Goal: Information Seeking & Learning: Learn about a topic

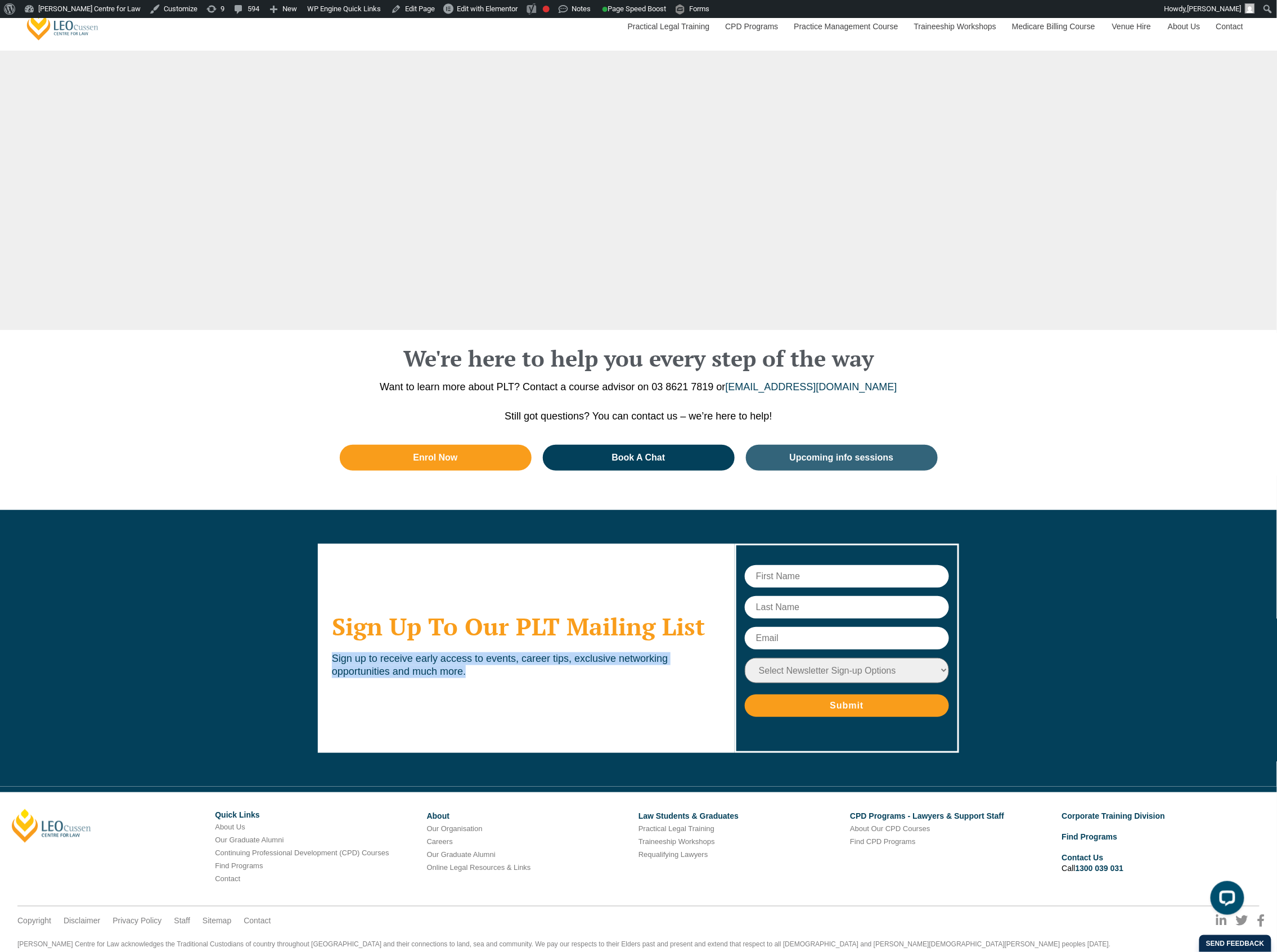
drag, startPoint x: 333, startPoint y: 629, endPoint x: 464, endPoint y: 644, distance: 131.9
click at [464, 652] on p "Sign up to receive early access to events, career tips, exclusive networking op…" at bounding box center [527, 665] width 389 height 26
copy p "Sign up to receive early access to events, career tips, exclusive networking op…"
click at [284, 656] on div "Sign Up To Our PLT Mailing List Sign up to receive early access to events, care…" at bounding box center [638, 648] width 1277 height 276
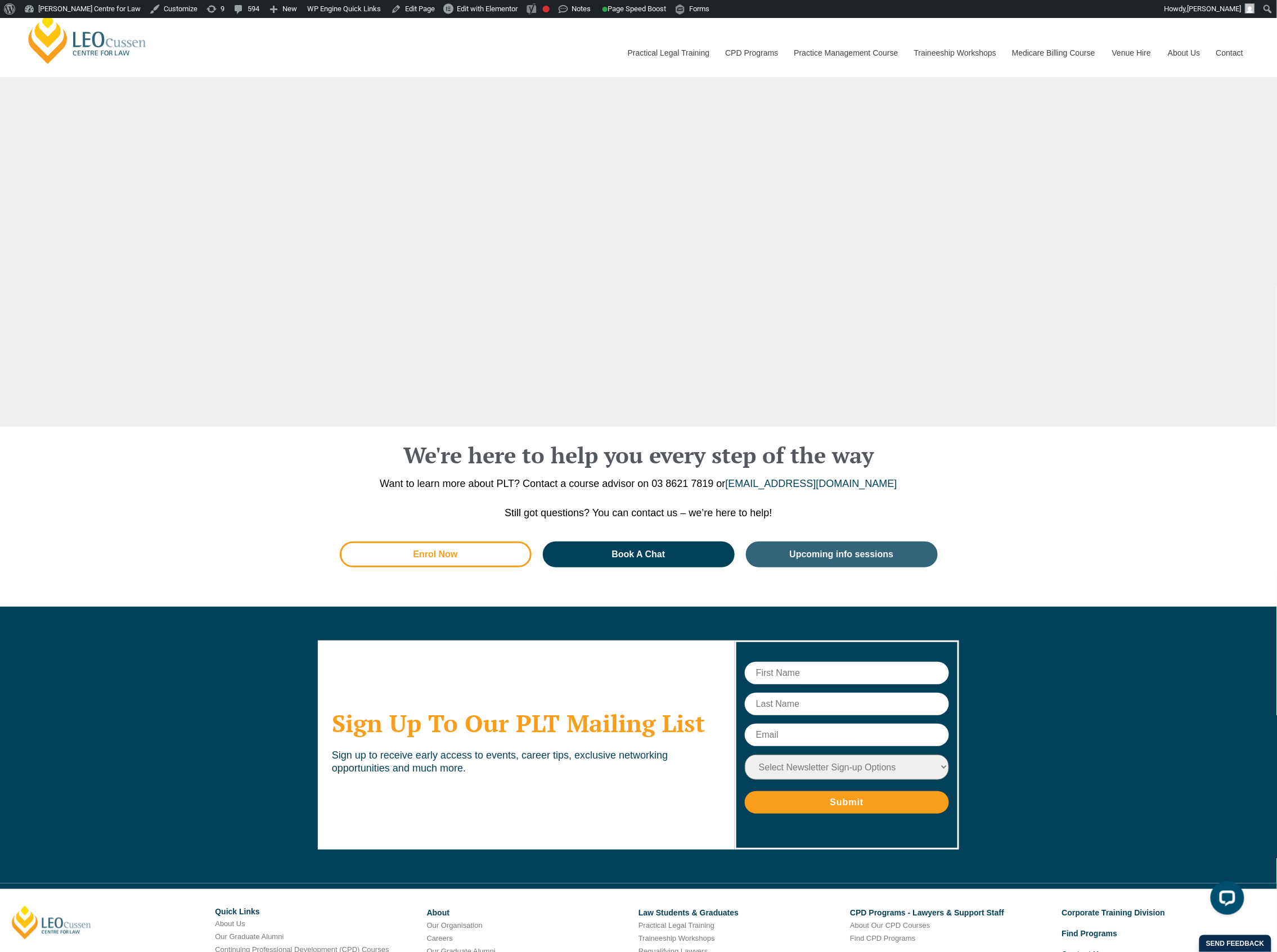
click at [430, 607] on div "Sign Up To Our PLT Mailing List Sign up to receive early access to events, care…" at bounding box center [638, 745] width 641 height 276
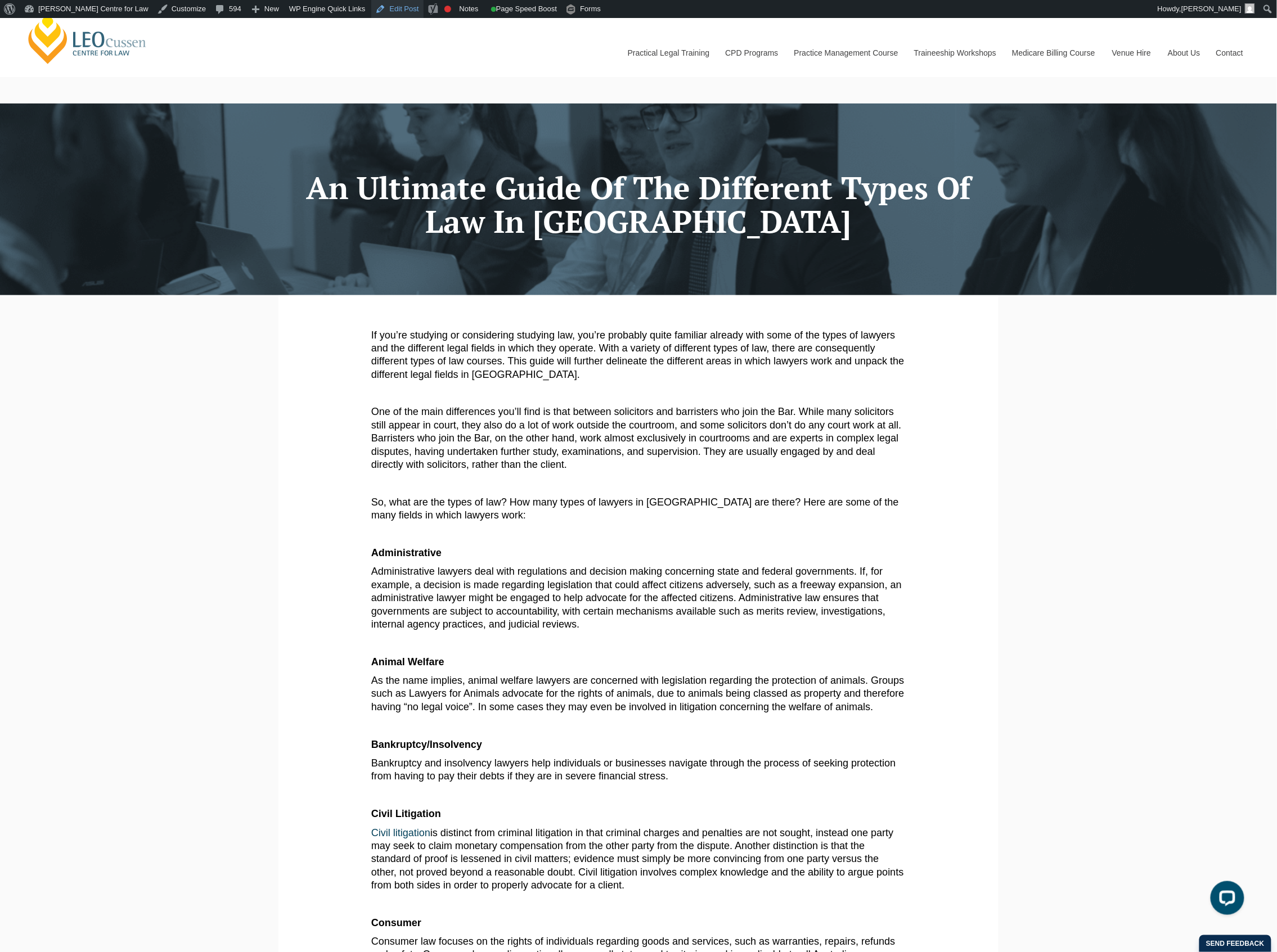
click at [377, 16] on link "Edit Post" at bounding box center [398, 9] width 53 height 18
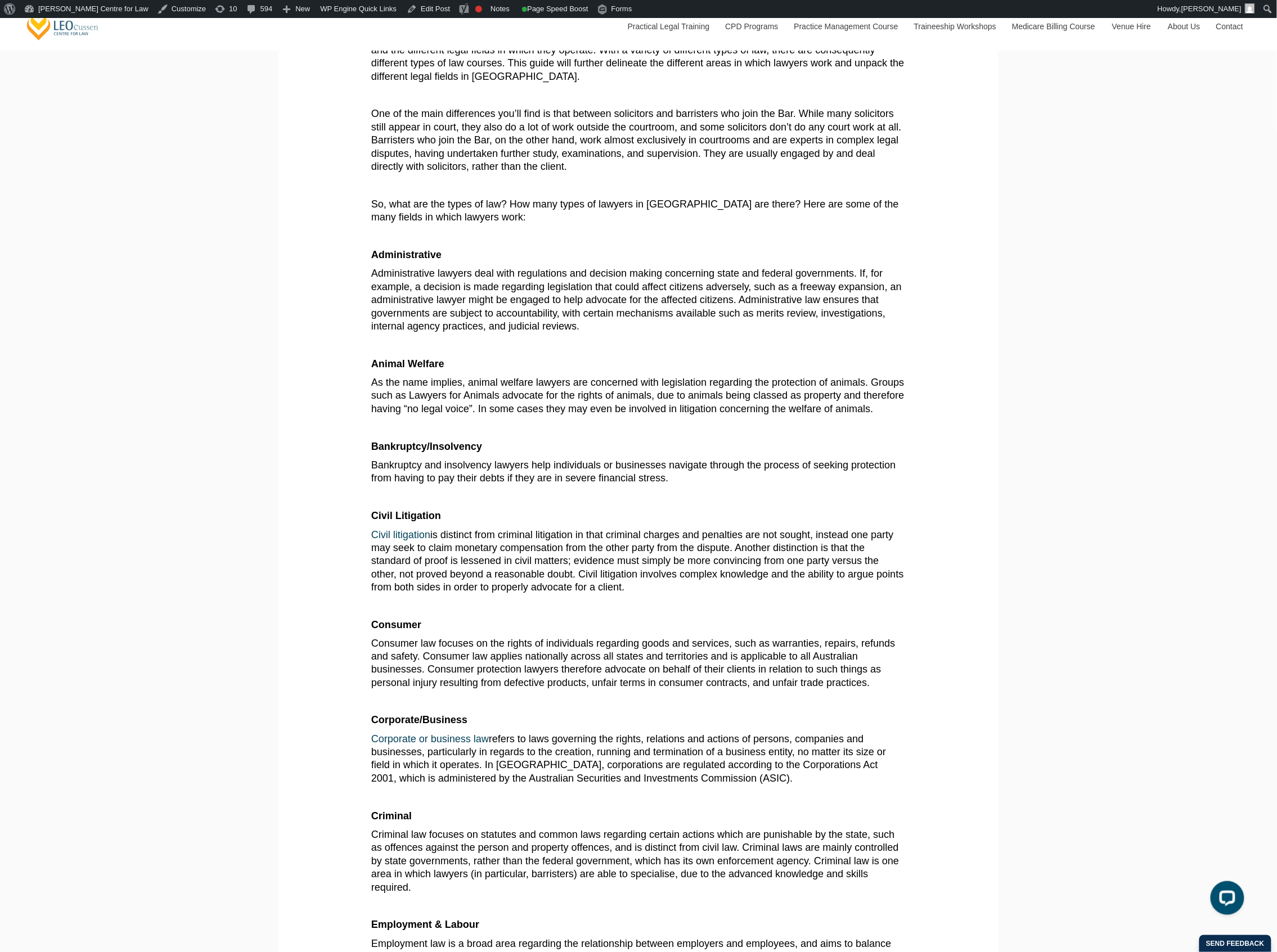
scroll to position [150, 0]
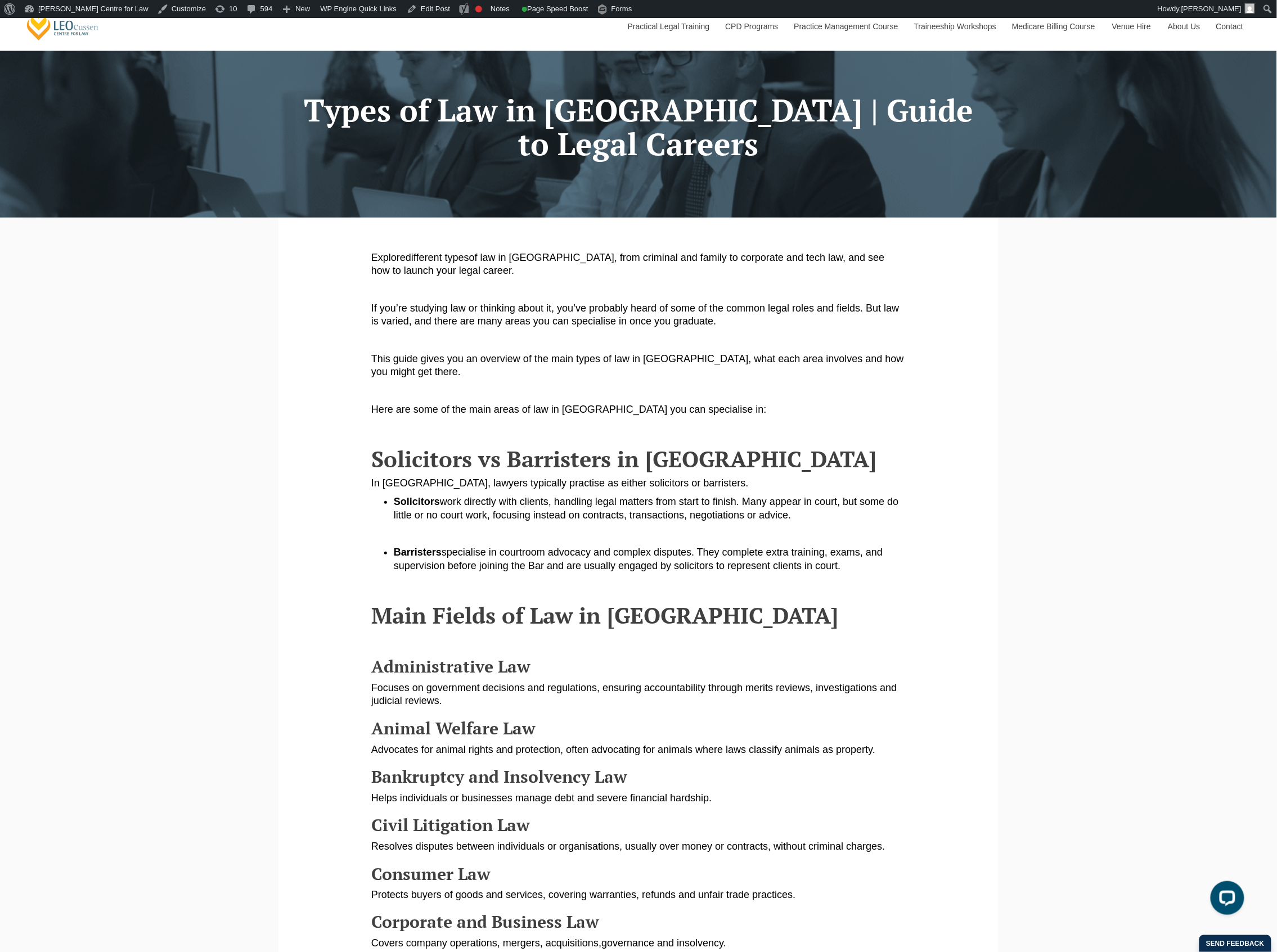
scroll to position [75, 0]
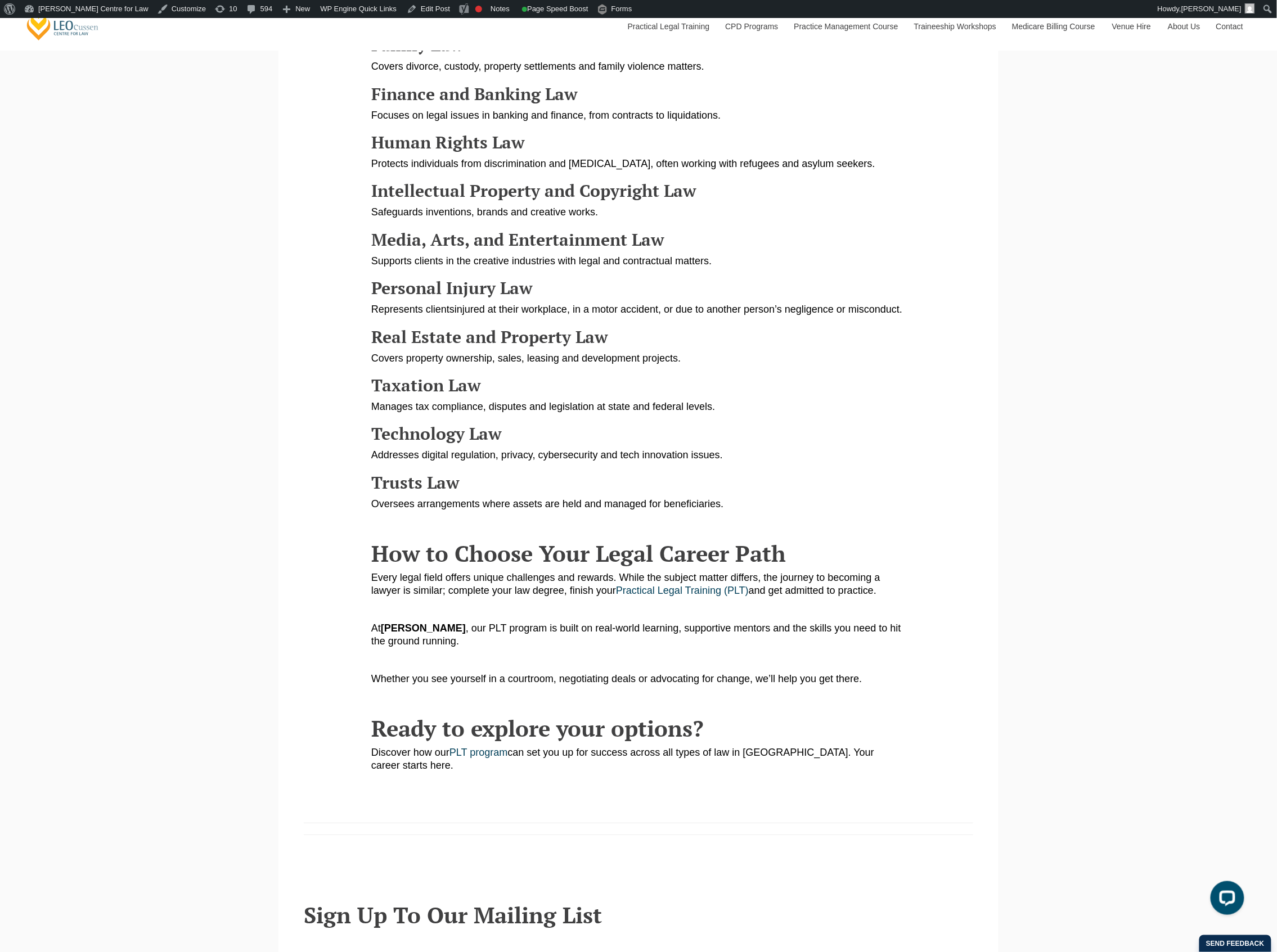
scroll to position [1200, 0]
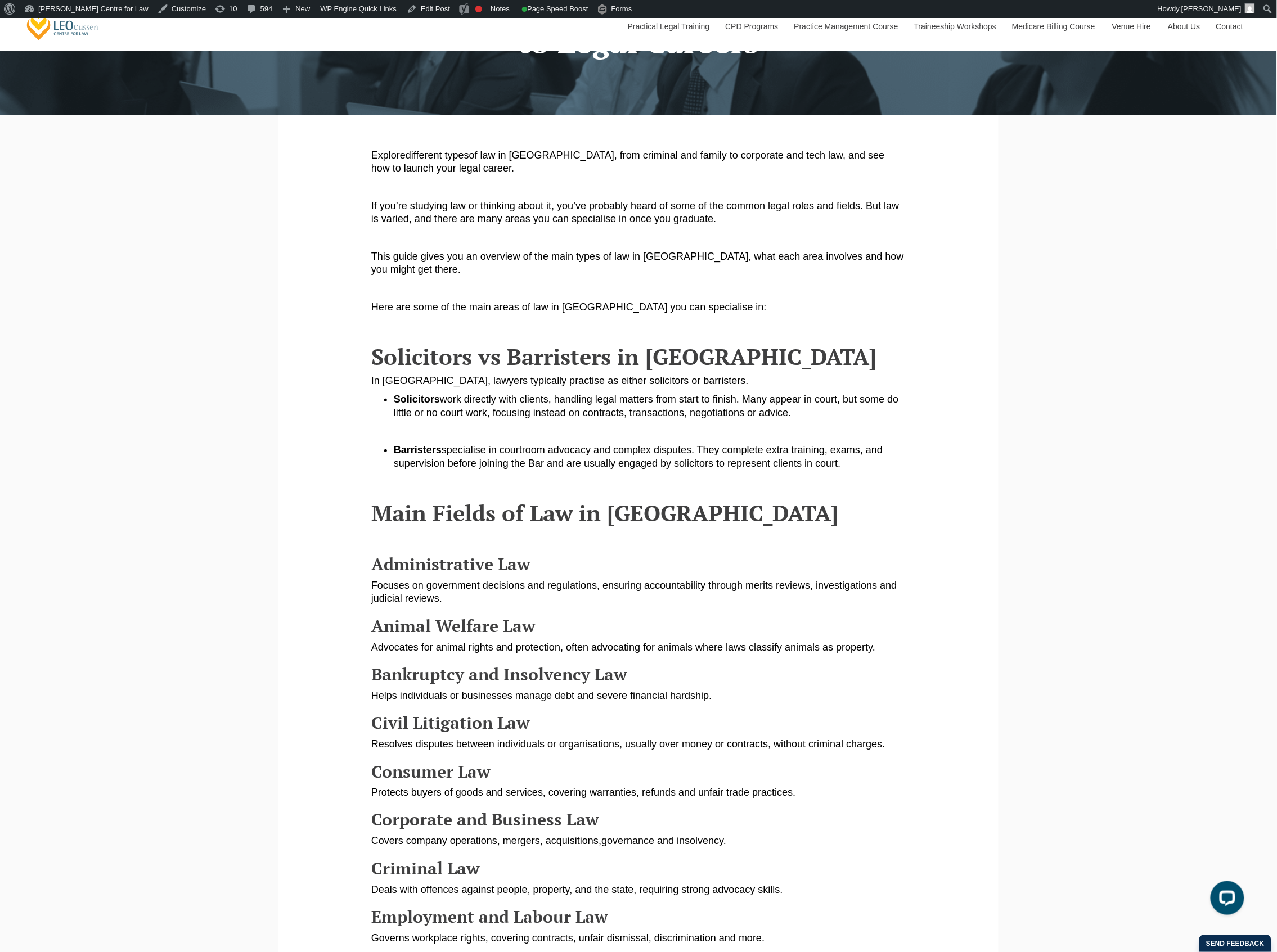
scroll to position [0, 0]
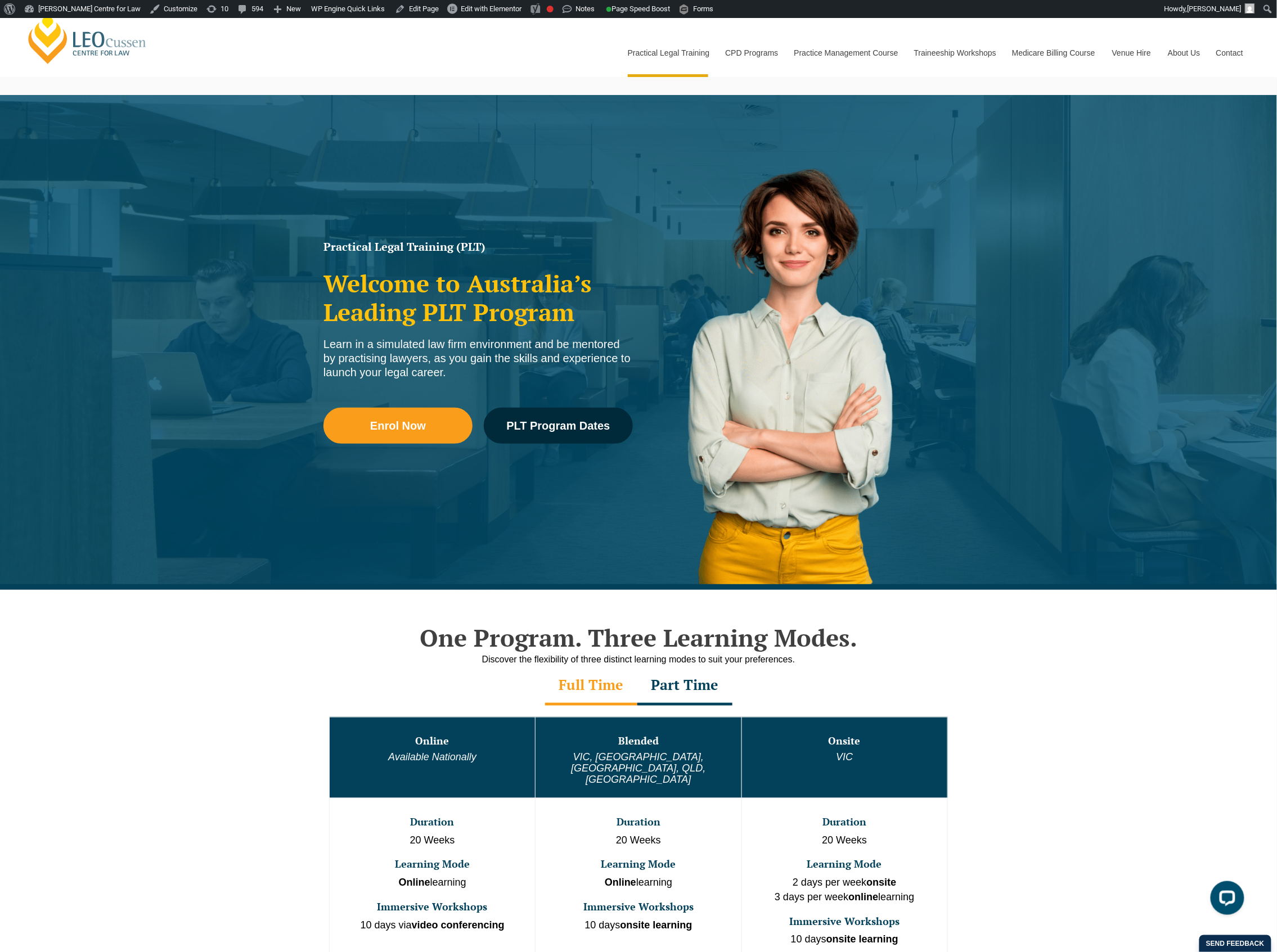
click at [113, 52] on link "[PERSON_NAME] Centre for Law" at bounding box center [88, 39] width 124 height 53
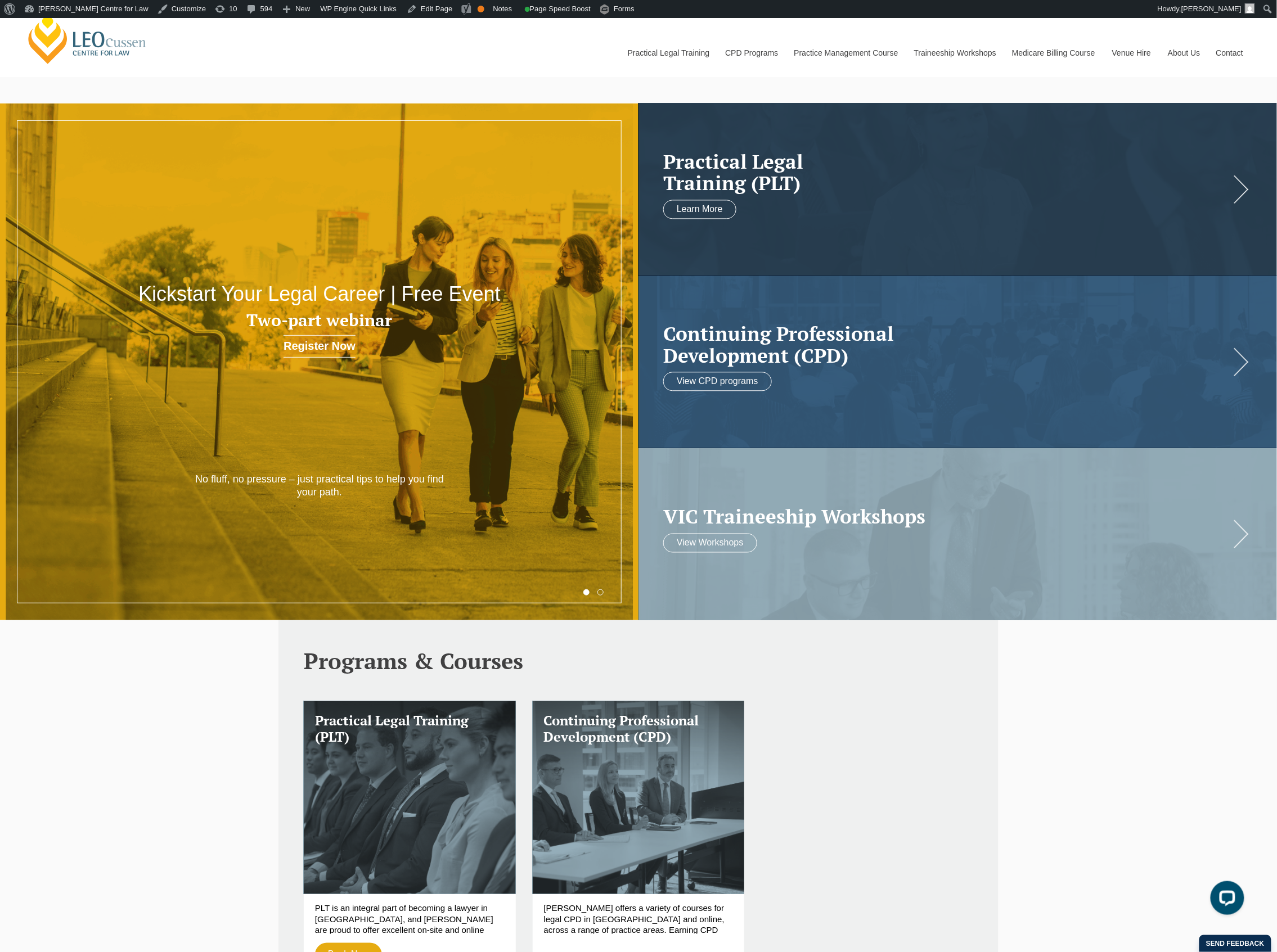
click at [586, 594] on button "1" at bounding box center [586, 593] width 6 height 6
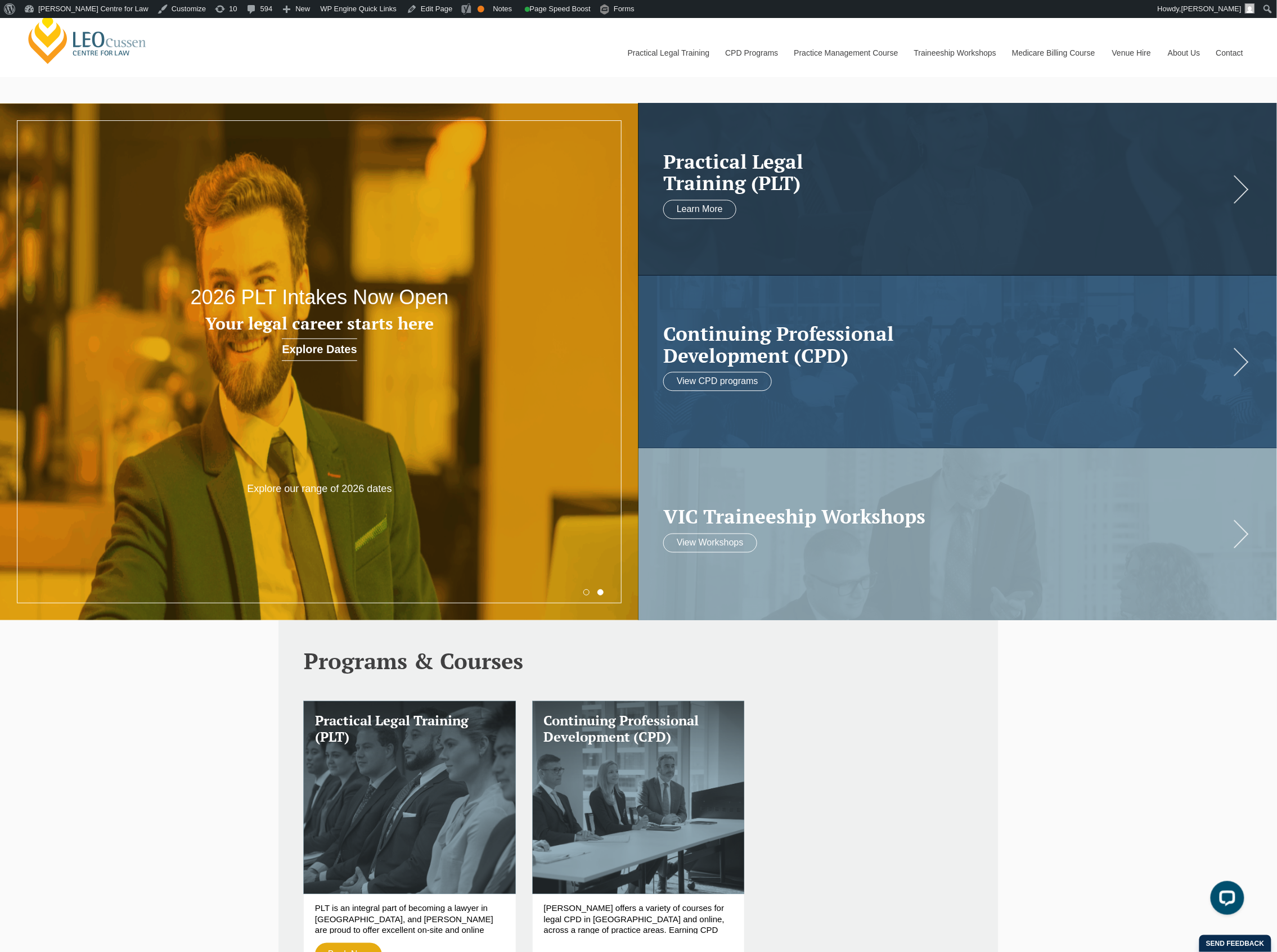
click at [545, 62] on div "Leo Cussen Centre for Law Search here Practical Legal Training Our Practical Le…" at bounding box center [638, 41] width 1226 height 72
click at [361, 41] on div "Leo Cussen Centre for Law Search here Practical Legal Training Our Practical Le…" at bounding box center [638, 41] width 1226 height 72
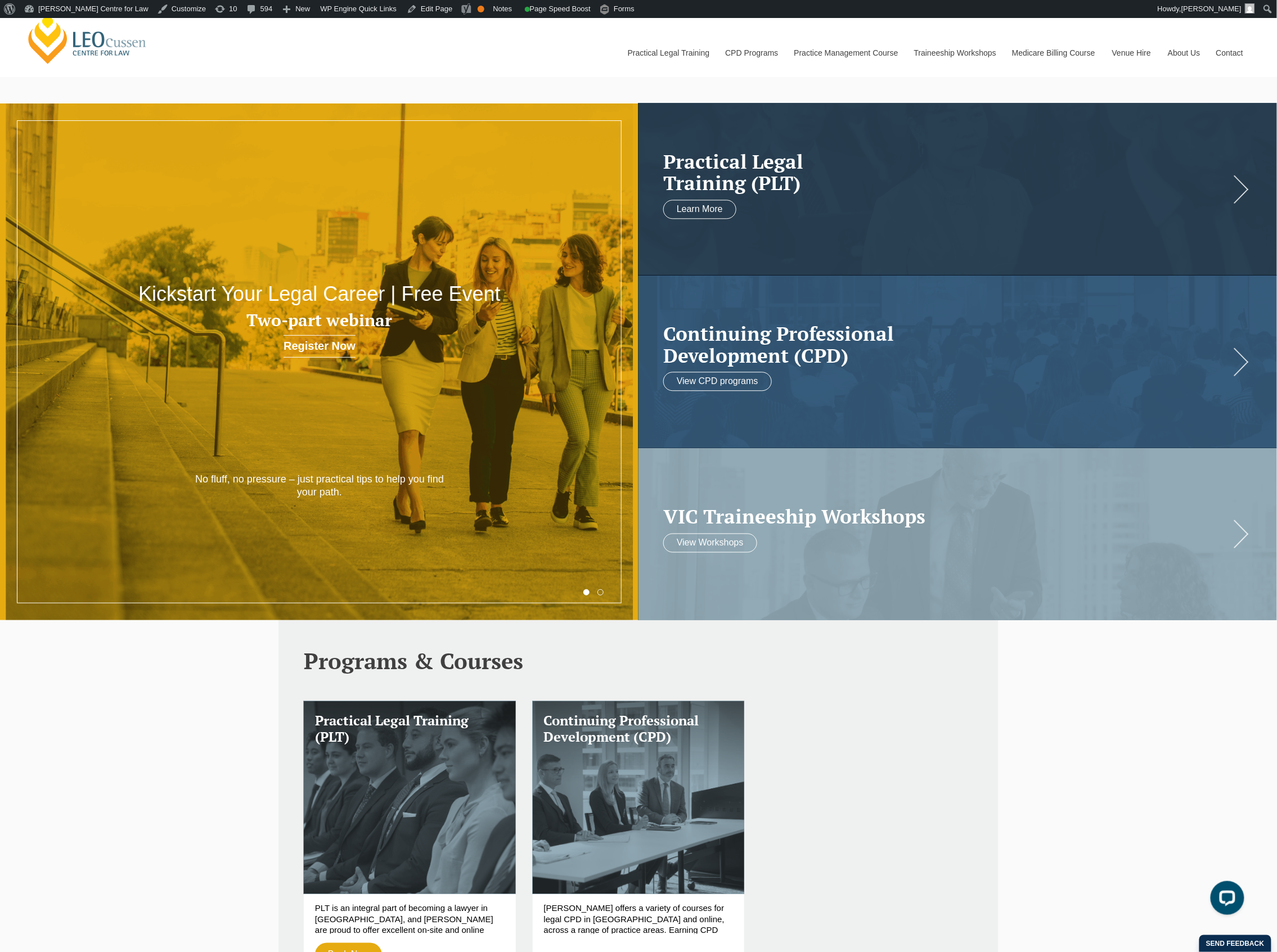
click at [536, 71] on div "Leo Cussen Centre for Law Search here Practical Legal Training Our Practical Le…" at bounding box center [638, 41] width 1226 height 72
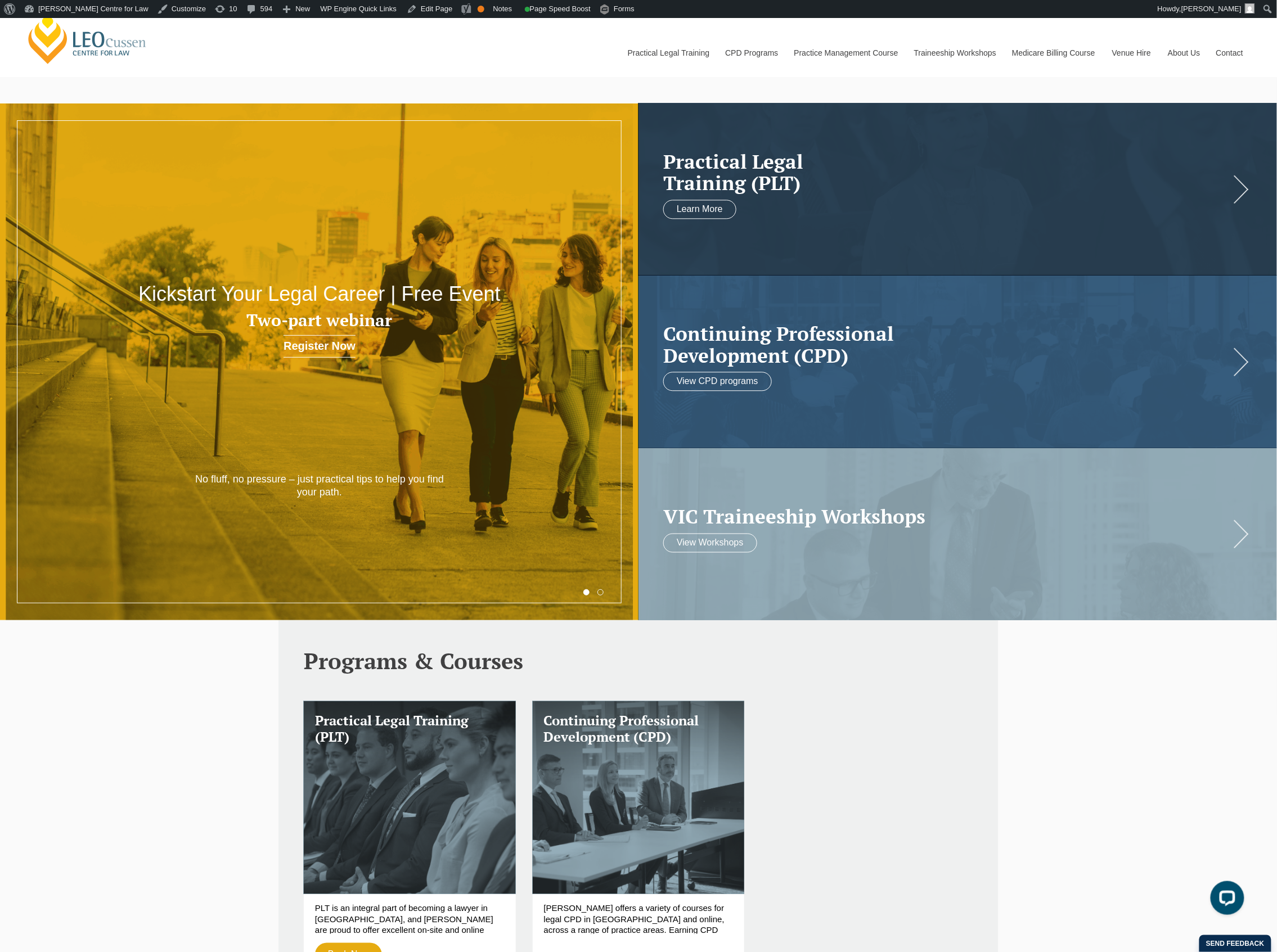
click at [597, 592] on button "2" at bounding box center [601, 593] width 6 height 6
click at [586, 592] on button "1" at bounding box center [586, 593] width 6 height 6
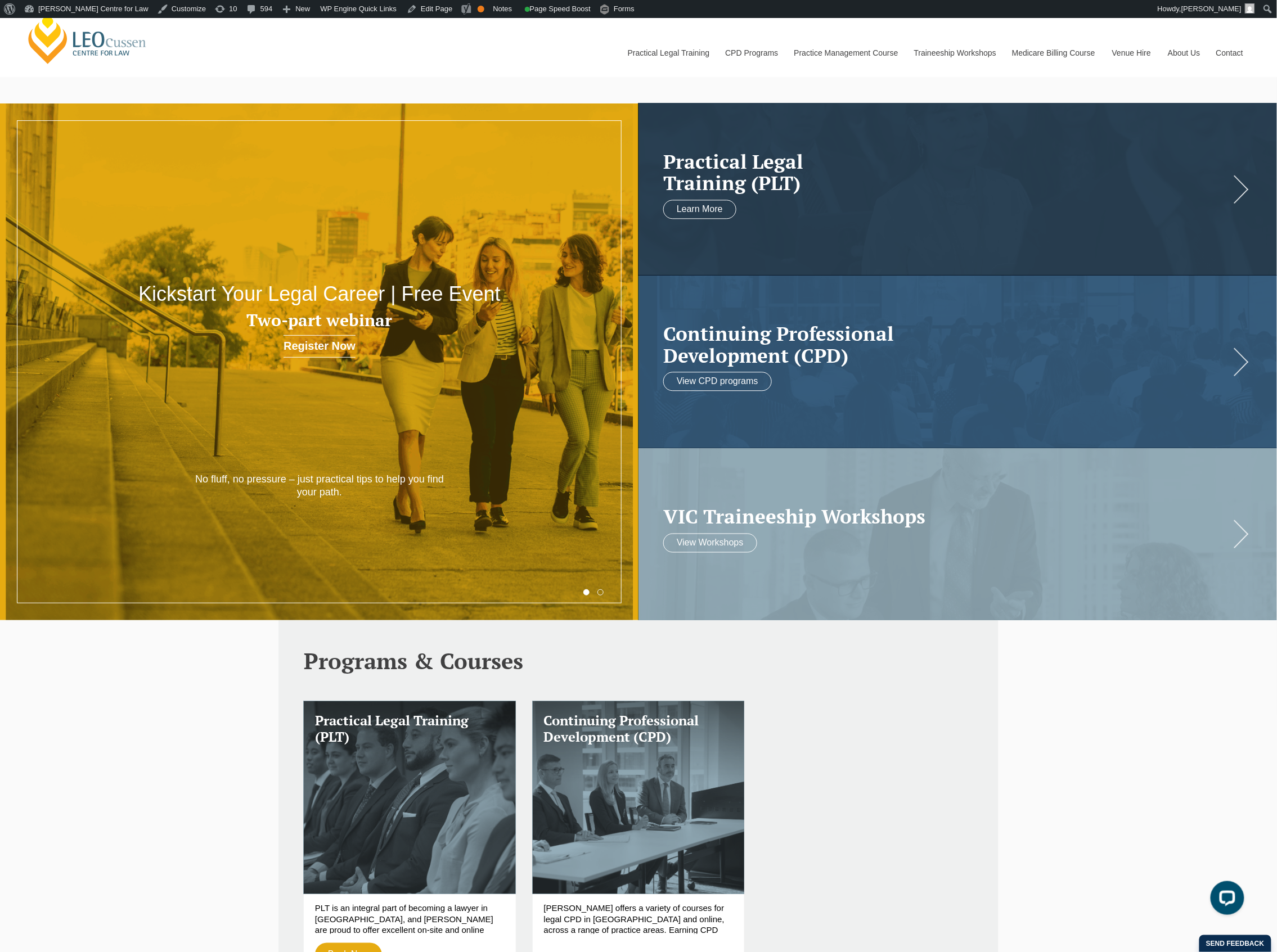
click at [586, 590] on button "1" at bounding box center [586, 593] width 6 height 6
click at [402, 11] on link "Edit Page" at bounding box center [429, 9] width 54 height 18
click at [585, 593] on button "1" at bounding box center [586, 593] width 6 height 6
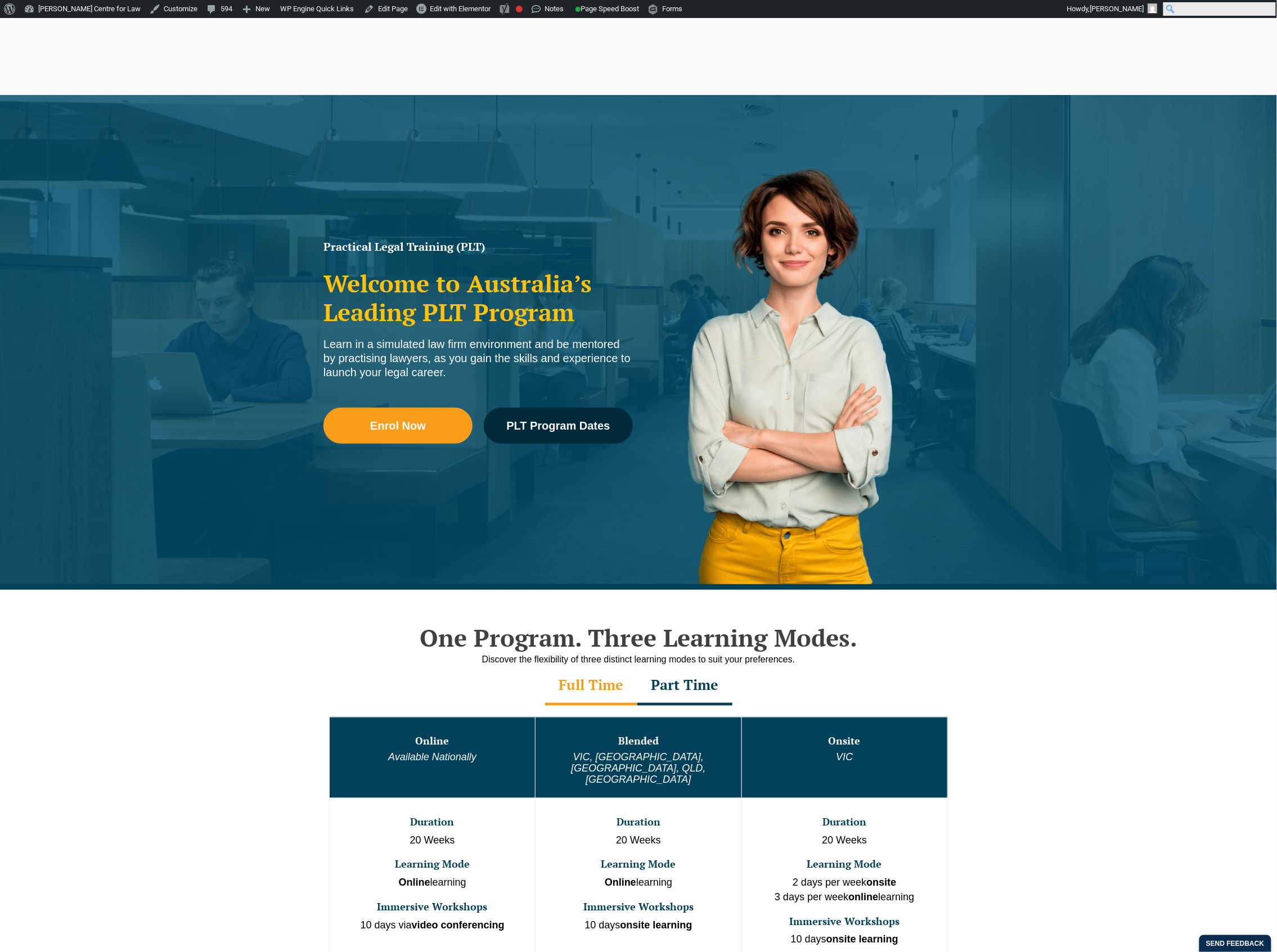
click at [1261, 6] on input "Search" at bounding box center [1219, 9] width 112 height 14
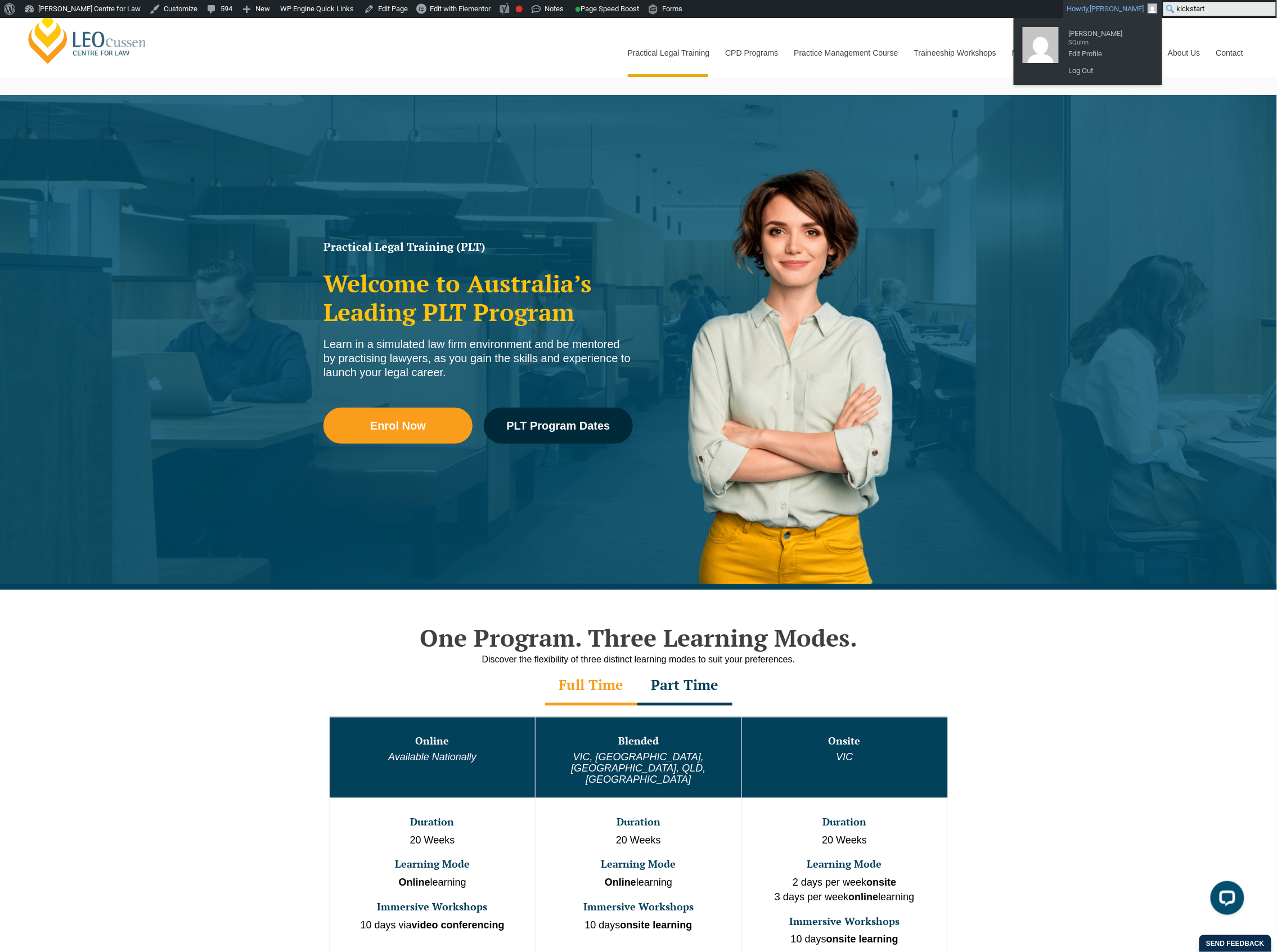
type input "kickstart"
click input "Search" at bounding box center [0, 0] width 0 height 0
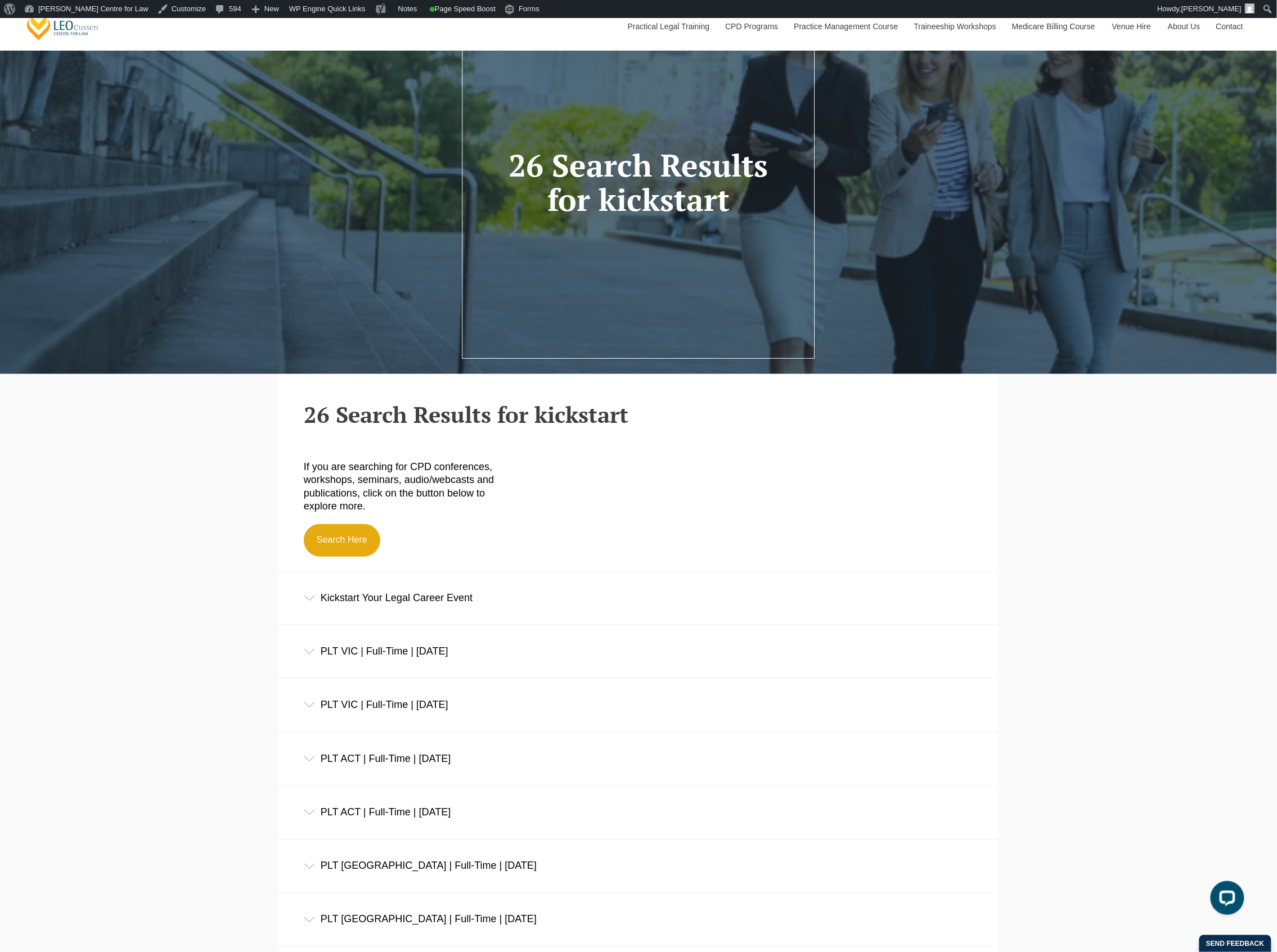
scroll to position [150, 0]
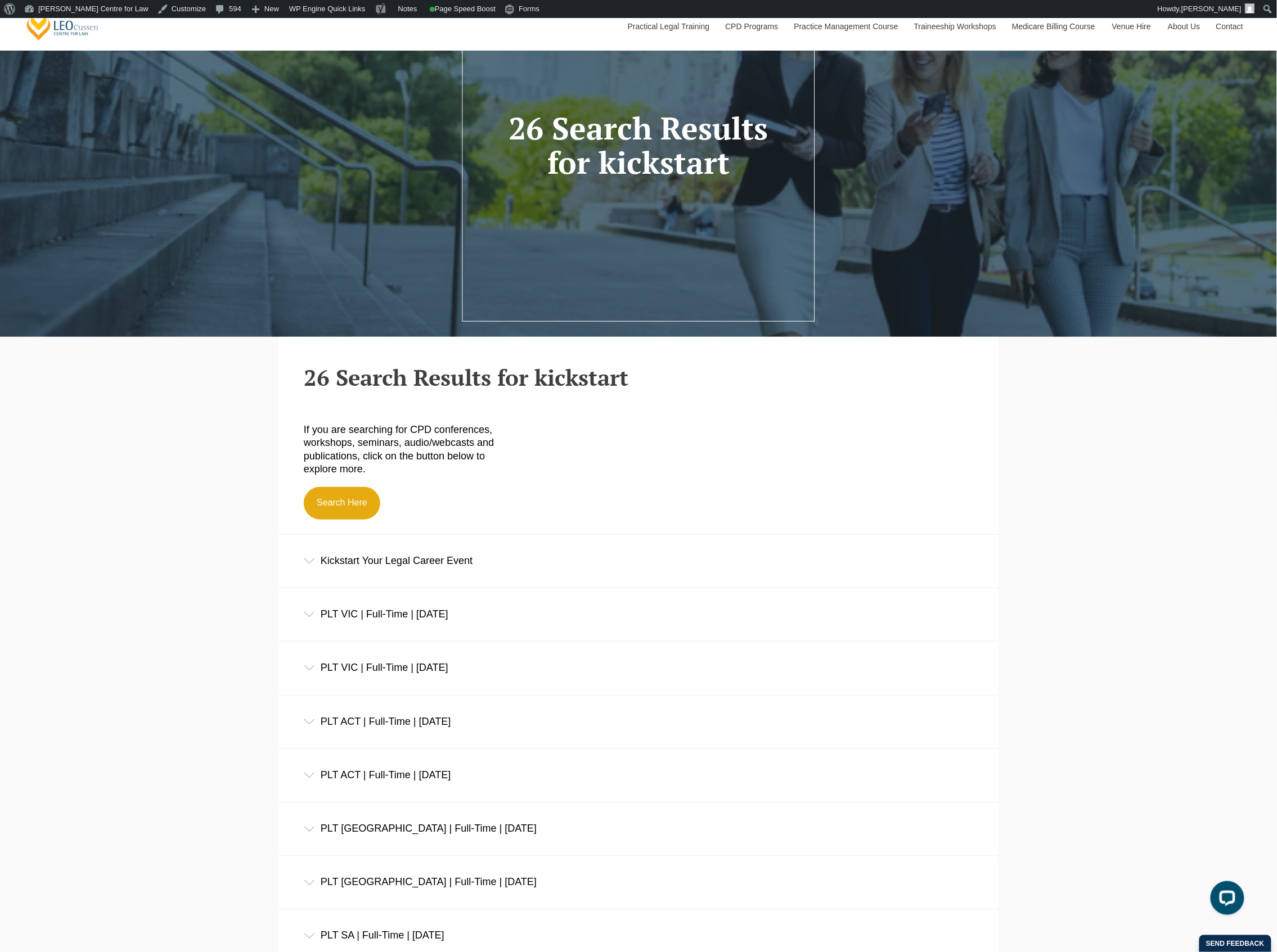
click at [418, 554] on div "Kickstart Your Legal Career Event" at bounding box center [638, 561] width 720 height 53
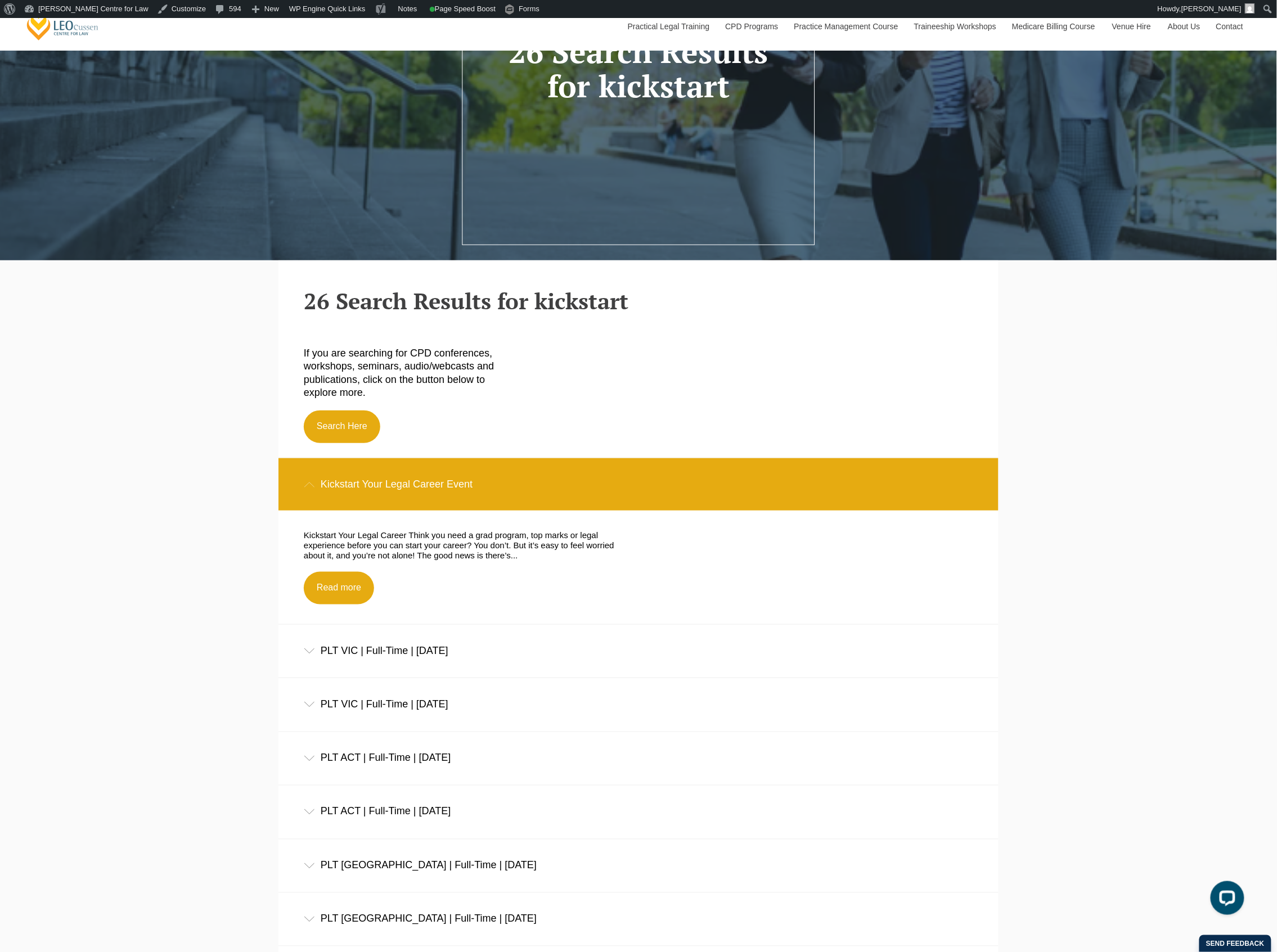
scroll to position [300, 0]
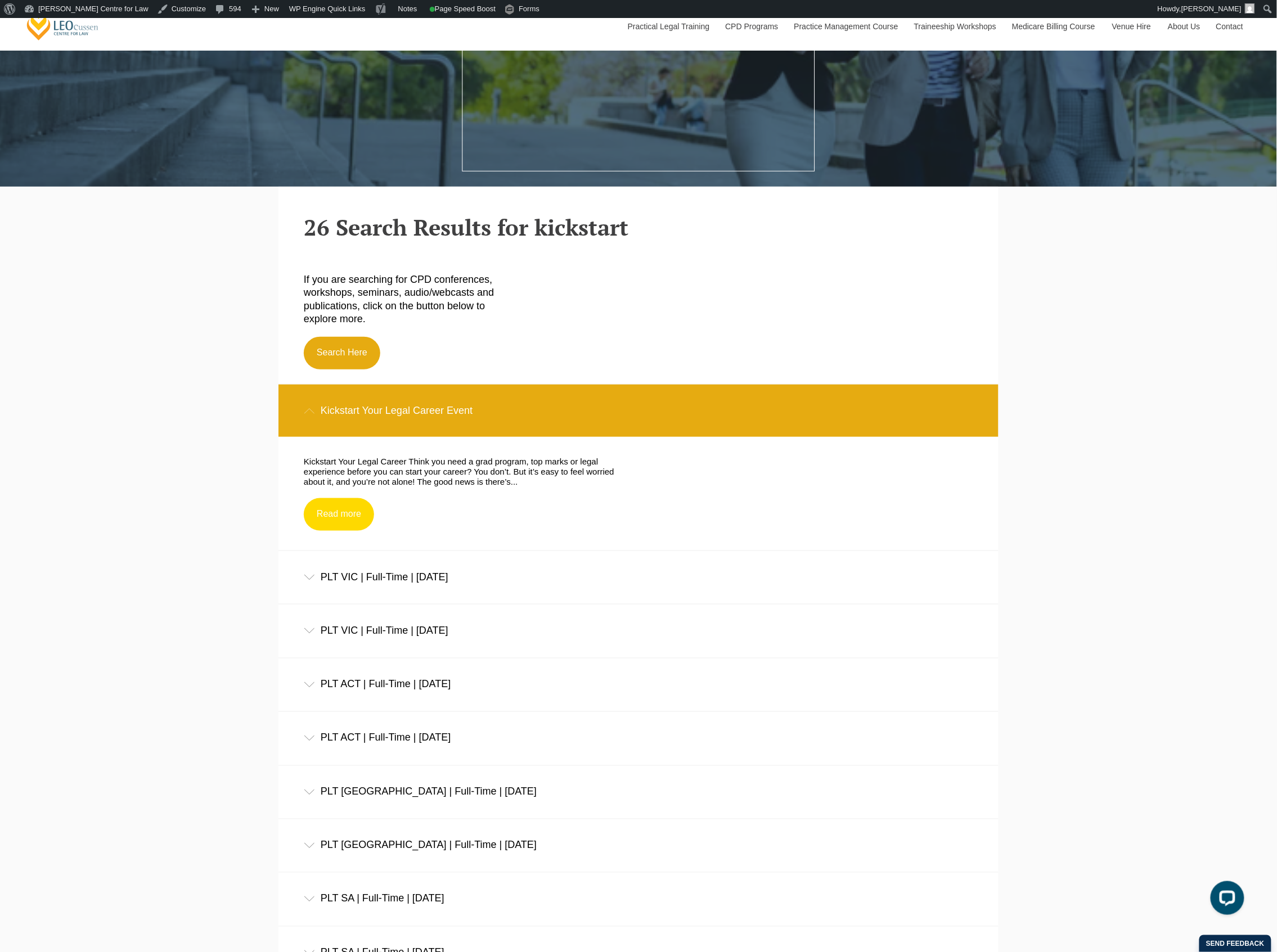
click at [329, 522] on link "Read more" at bounding box center [339, 515] width 70 height 33
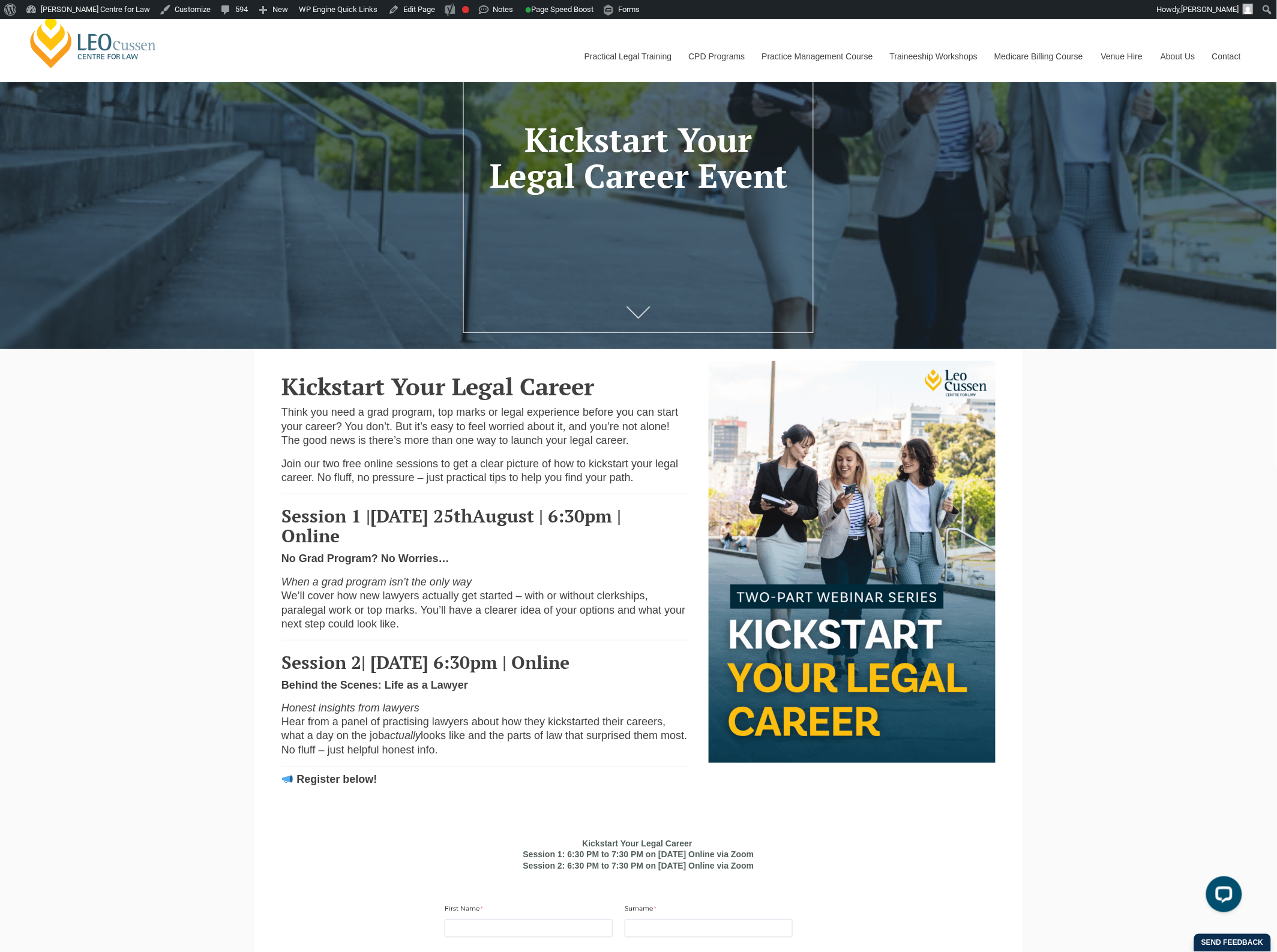
scroll to position [225, 0]
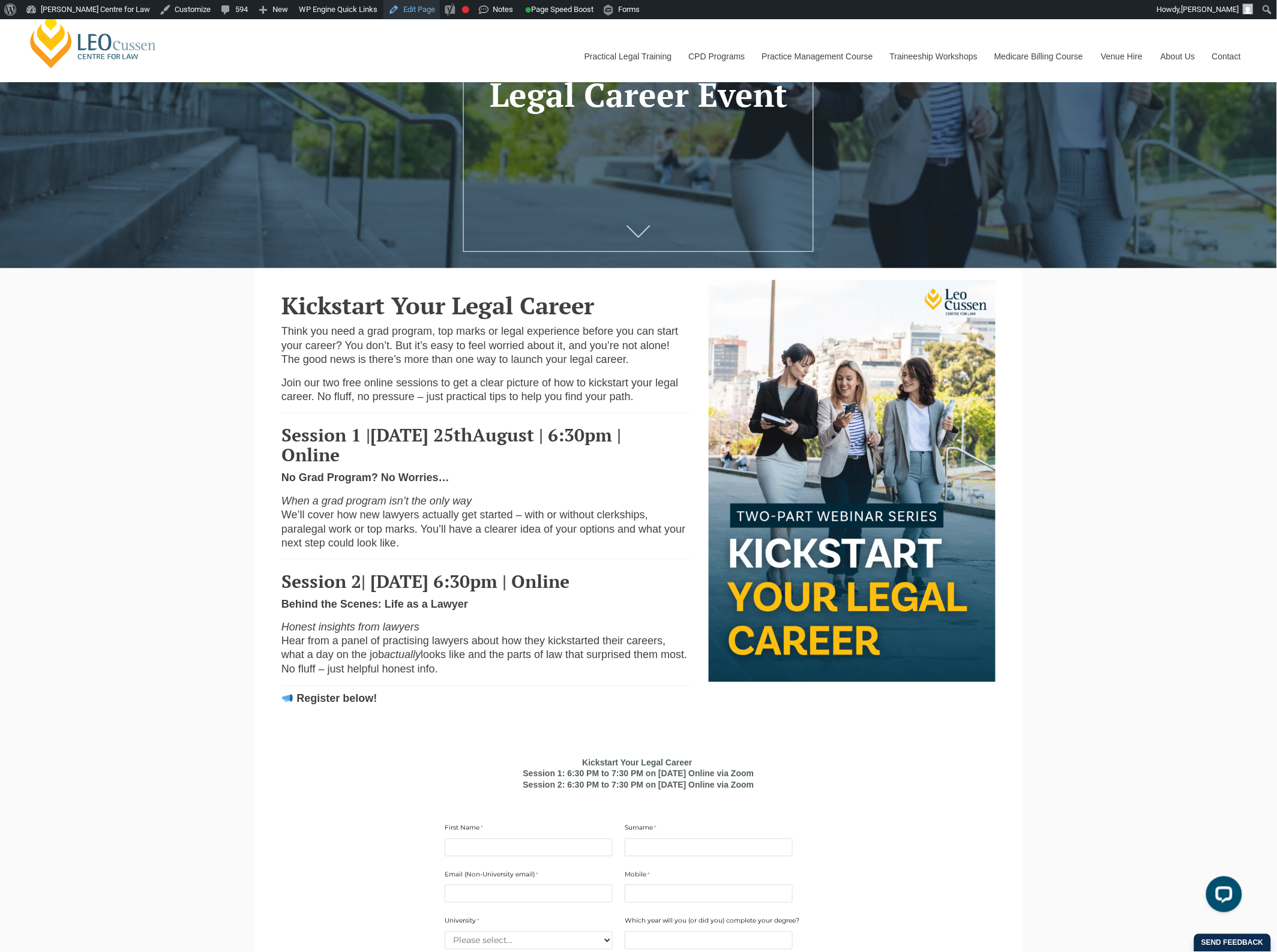
click at [400, 15] on link "Edit Page" at bounding box center [411, 9] width 56 height 20
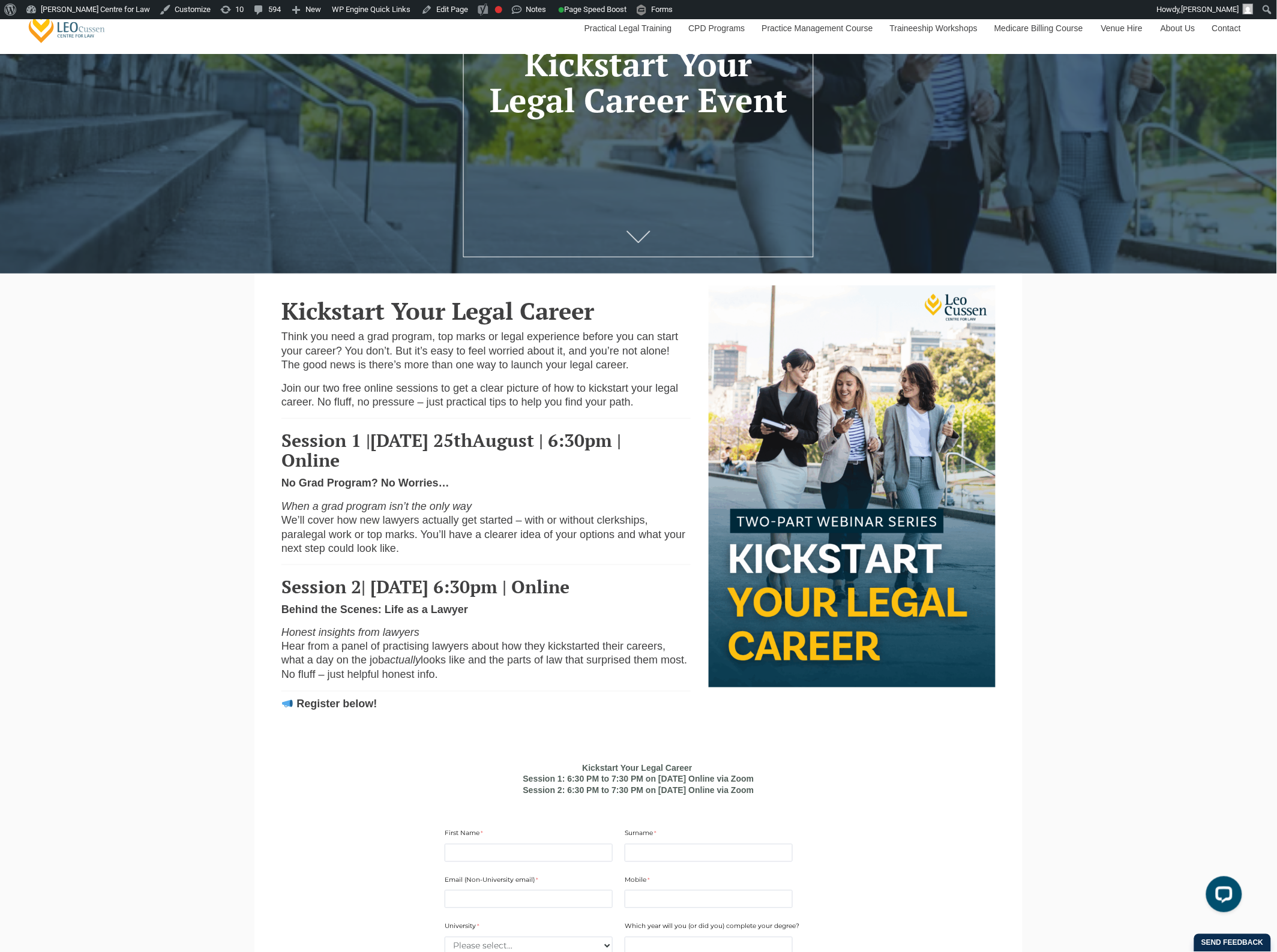
scroll to position [300, 0]
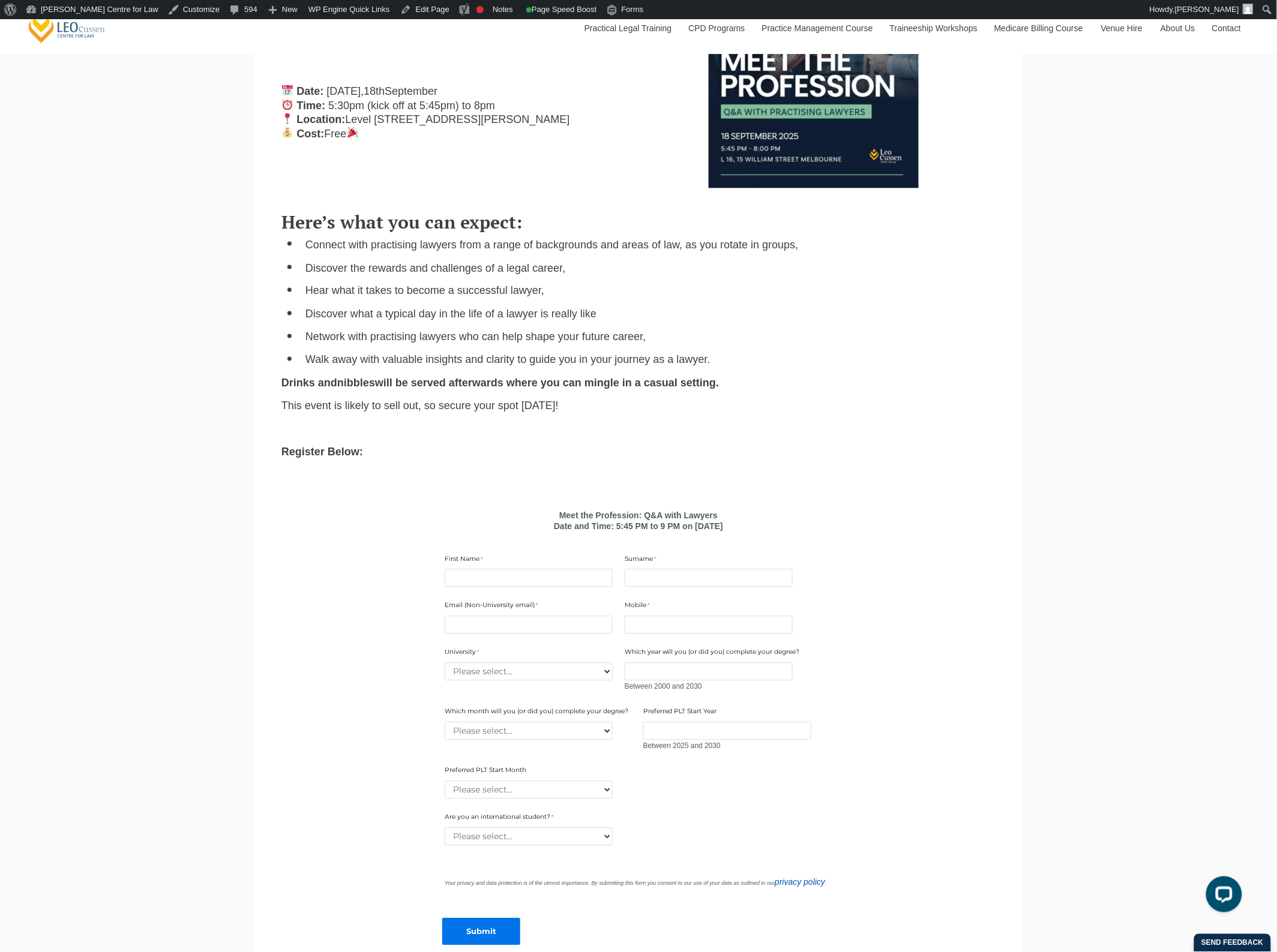
scroll to position [751, 0]
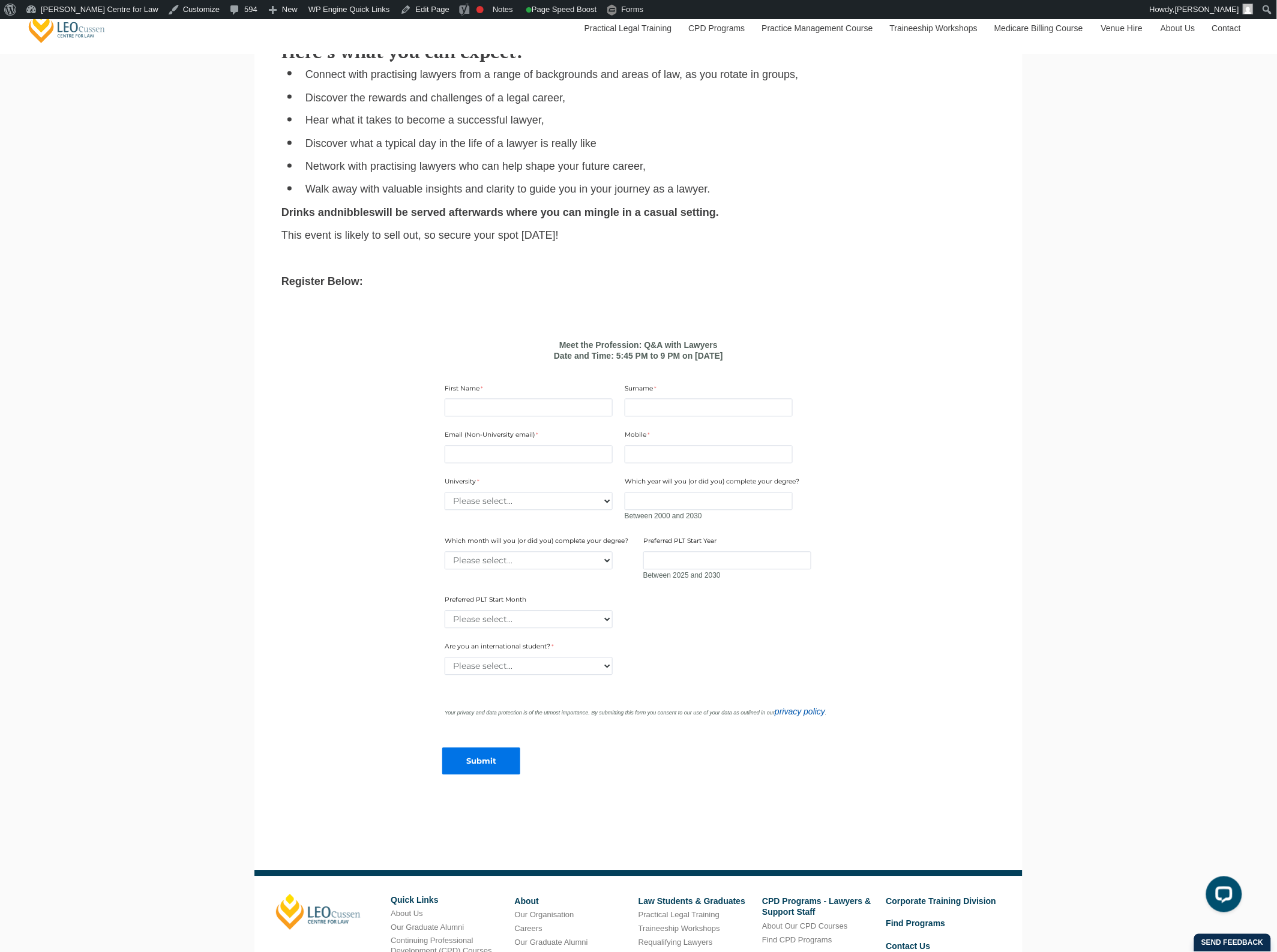
click at [1051, 481] on div "Leo Cussen Centre for Law Search here Practical Legal Training Our Practical Le…" at bounding box center [638, 184] width 1277 height 1832
click at [1046, 481] on div "Leo Cussen Centre for Law Search here Practical Legal Training Our Practical Le…" at bounding box center [638, 184] width 1277 height 1832
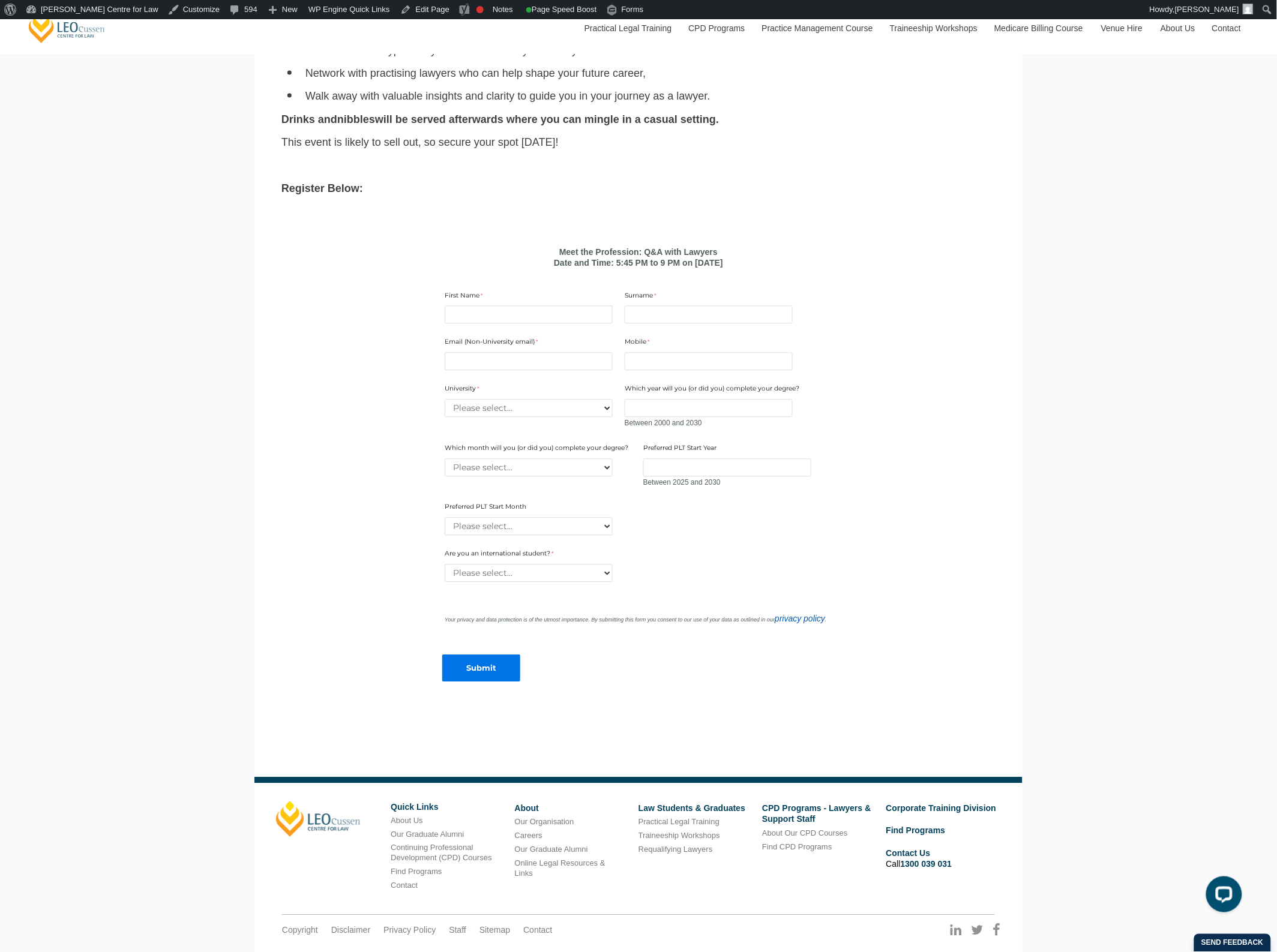
scroll to position [817, 0]
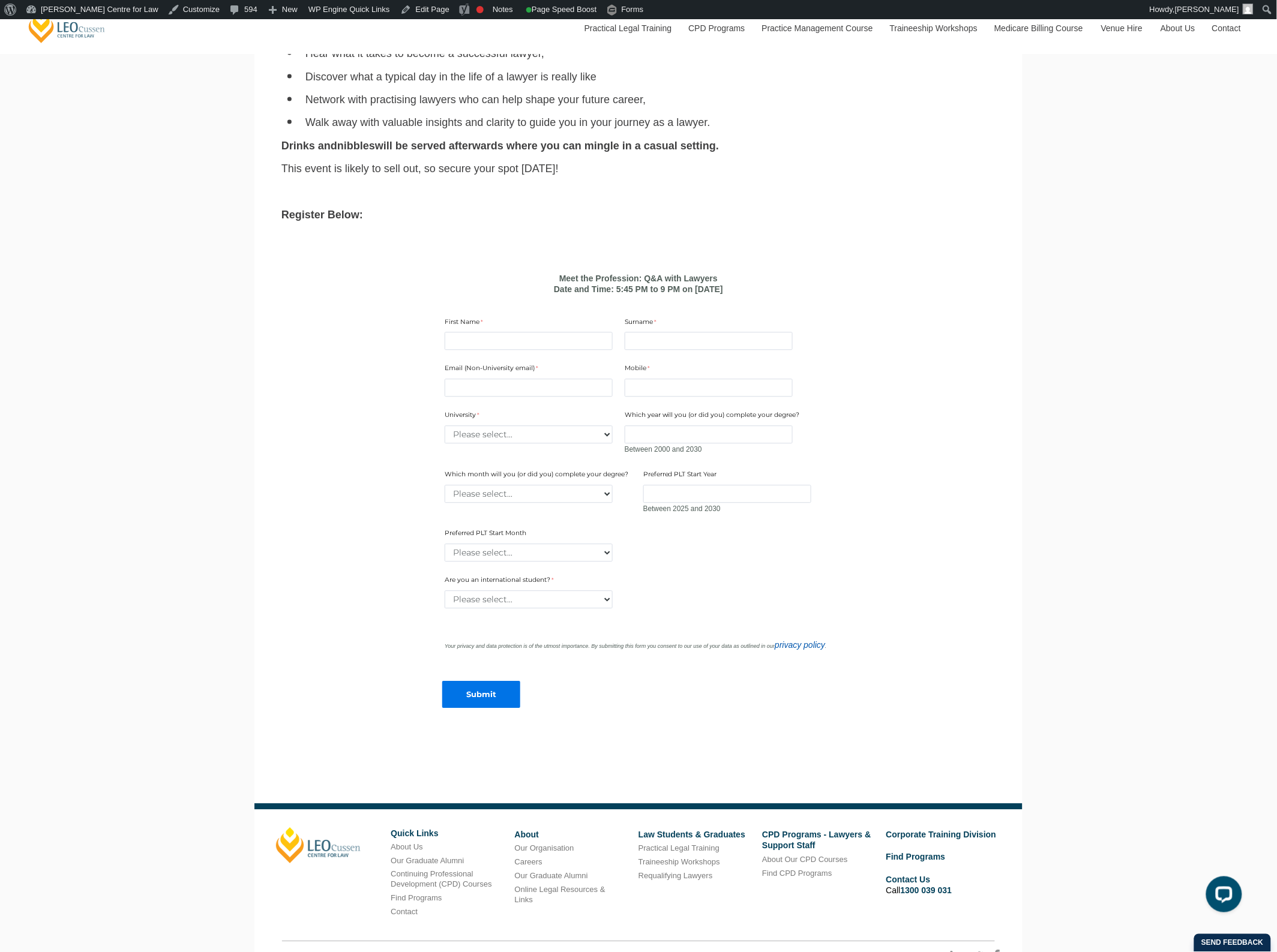
click at [1044, 479] on div "Leo Cussen Centre for Law Search here Practical Legal Training Our Practical Le…" at bounding box center [638, 118] width 1277 height 1832
click at [1079, 364] on div "Leo Cussen Centre for Law Search here Practical Legal Training Our Practical Le…" at bounding box center [638, 118] width 1277 height 1832
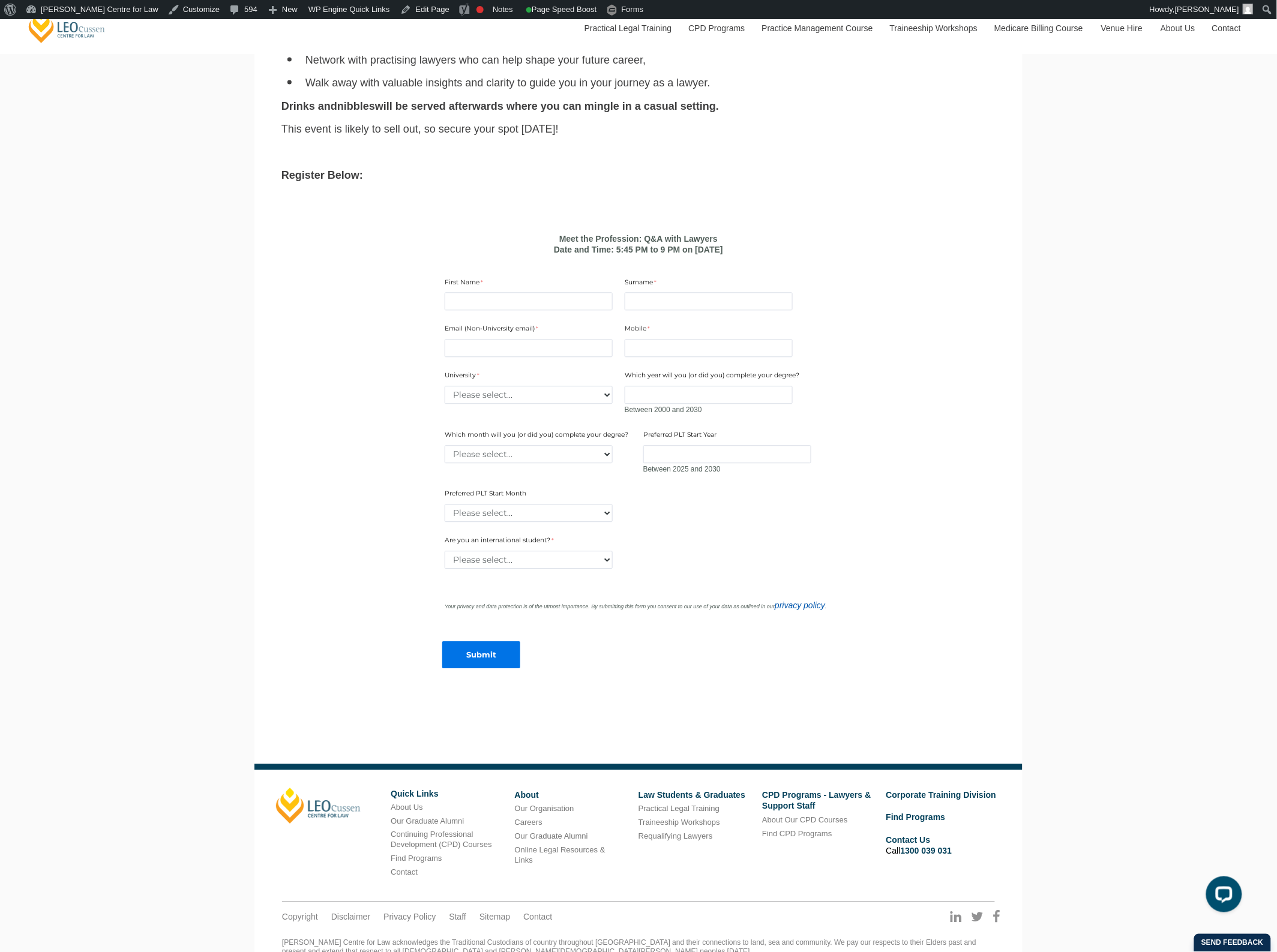
scroll to position [892, 0]
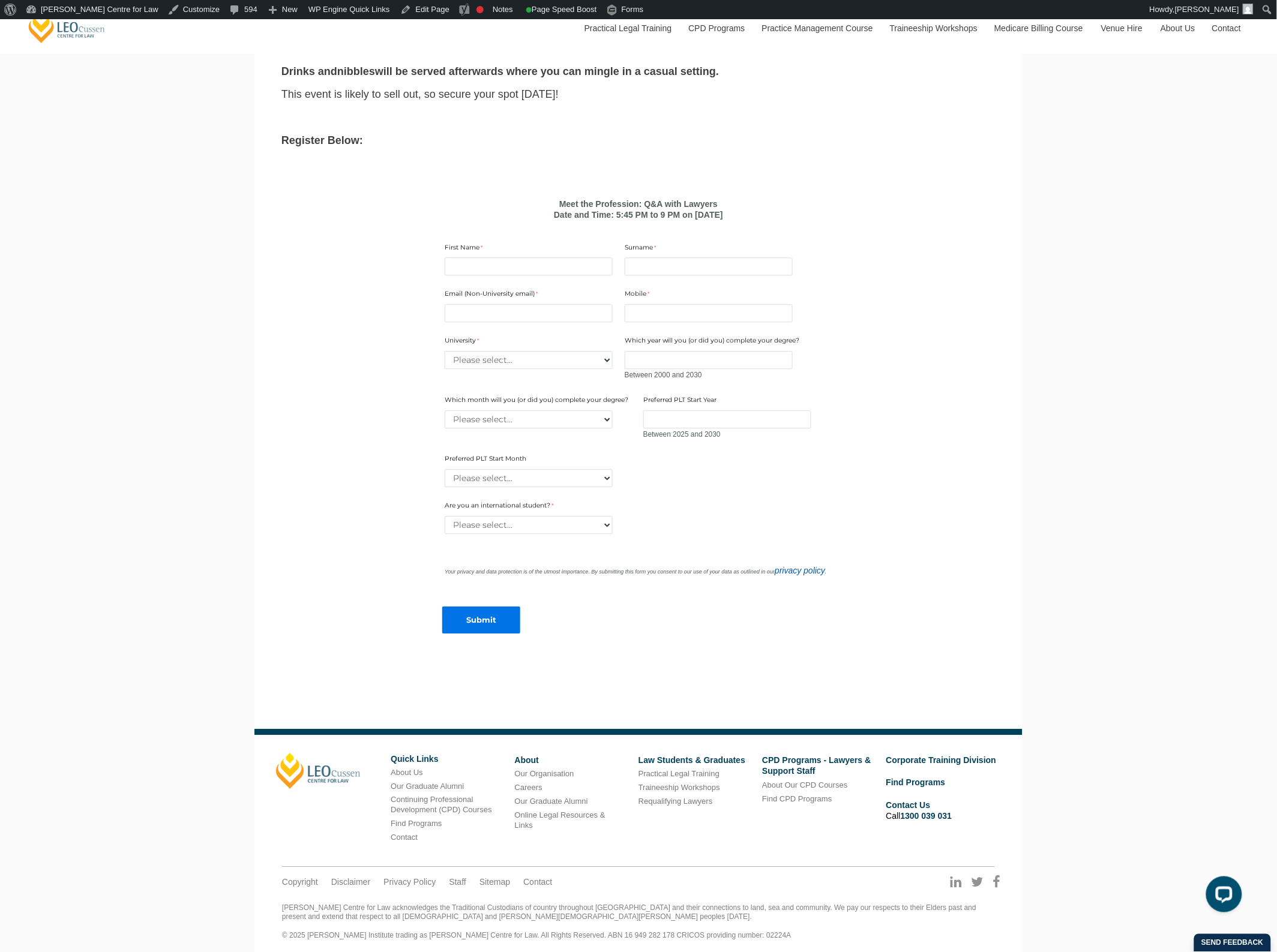
click at [1021, 394] on div "Meet the Profession: Q&A with Lawyers Our ‘Meet the Profession’ event is back! …" at bounding box center [638, 280] width 769 height 1357
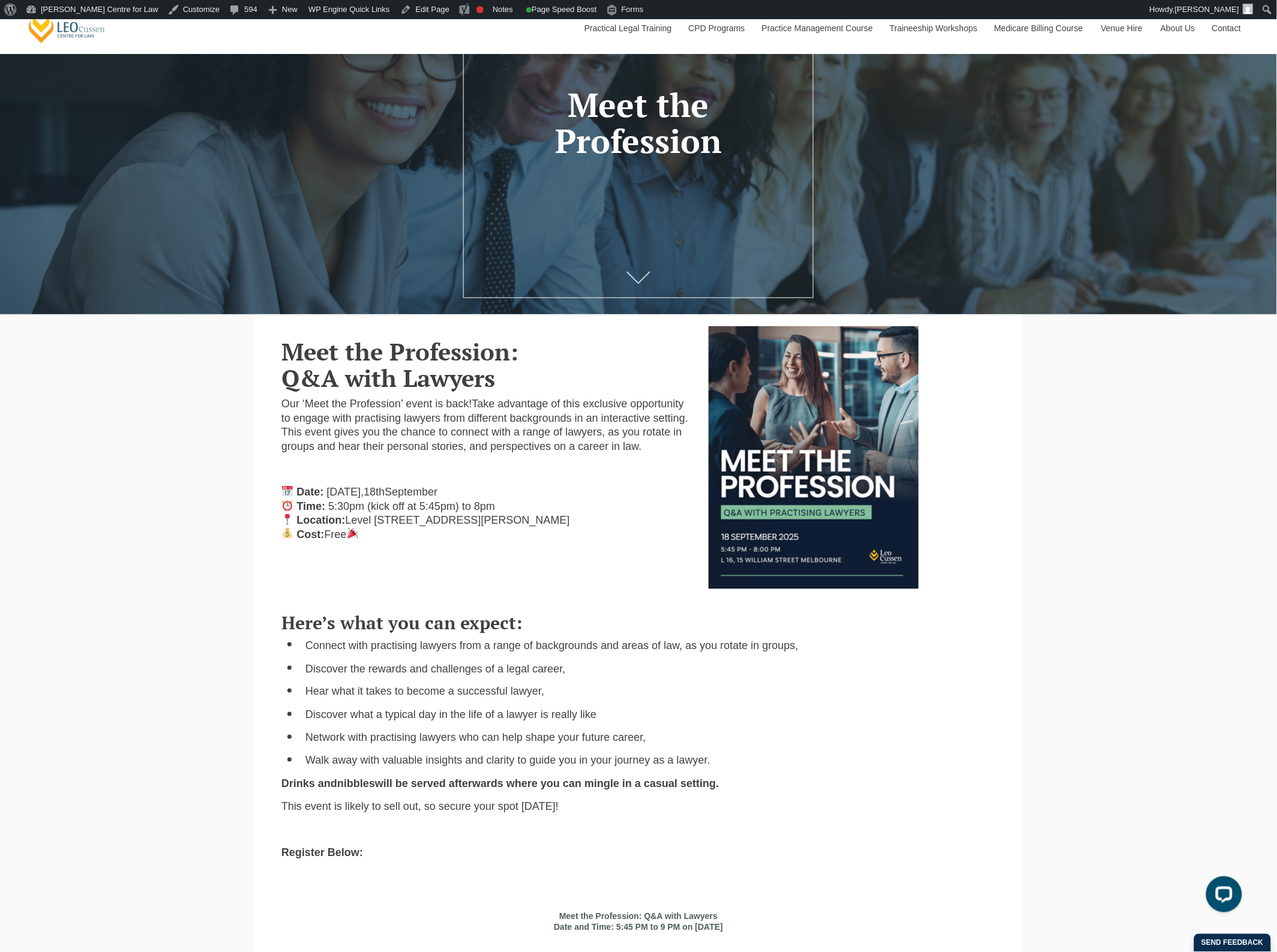
scroll to position [142, 0]
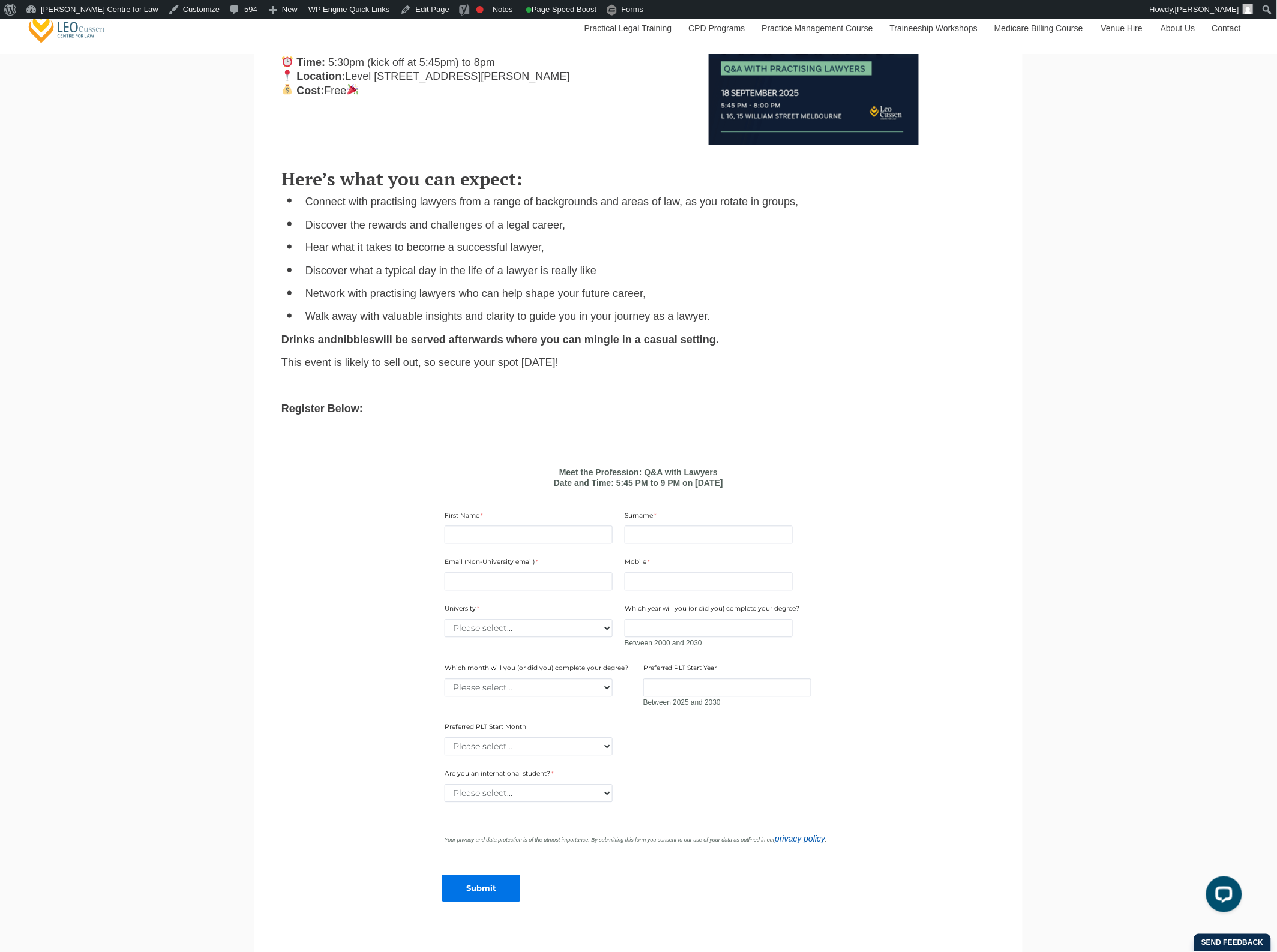
scroll to position [675, 0]
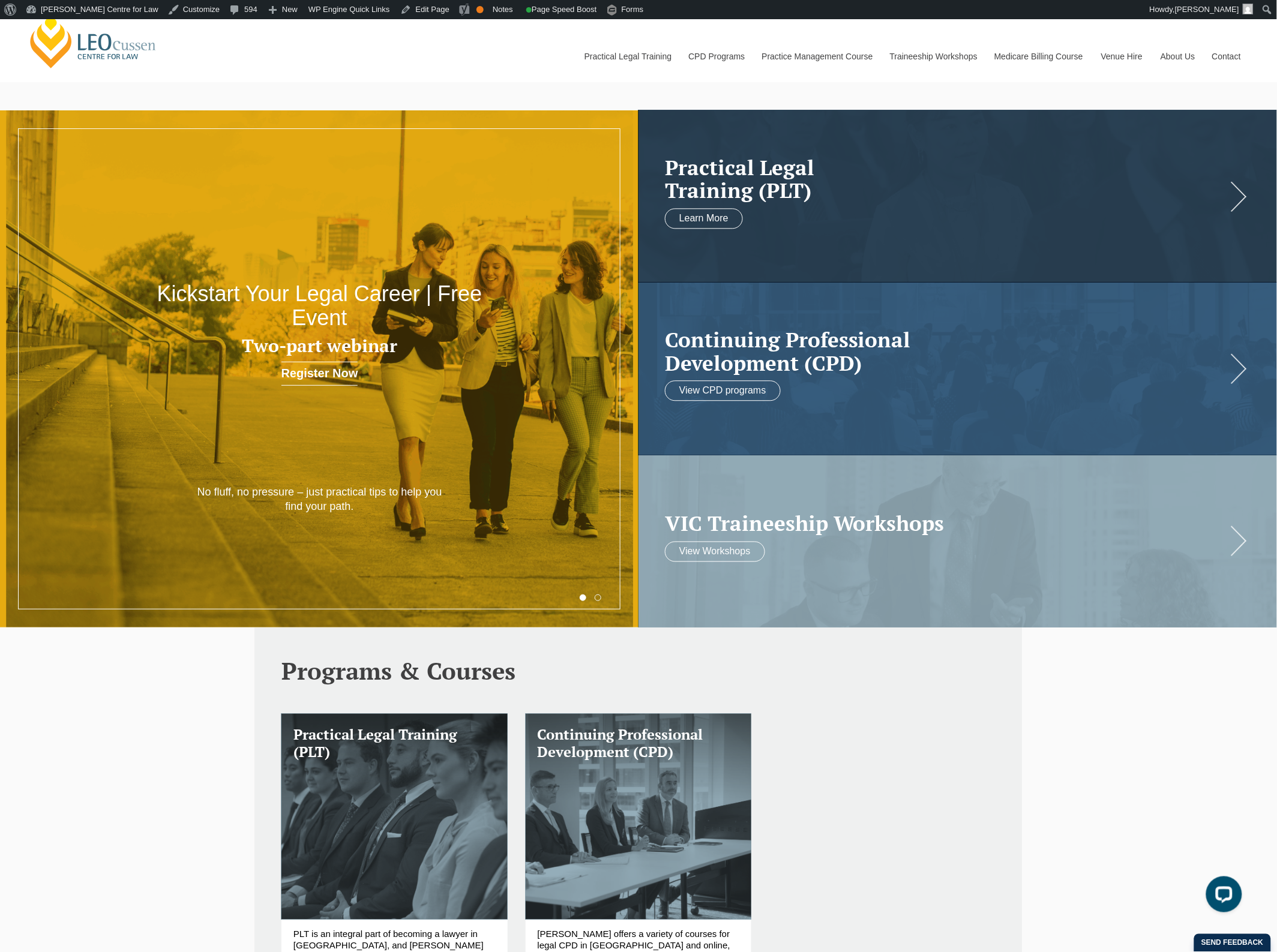
click at [581, 599] on button "1" at bounding box center [583, 598] width 7 height 7
